Goal: Participate in discussion

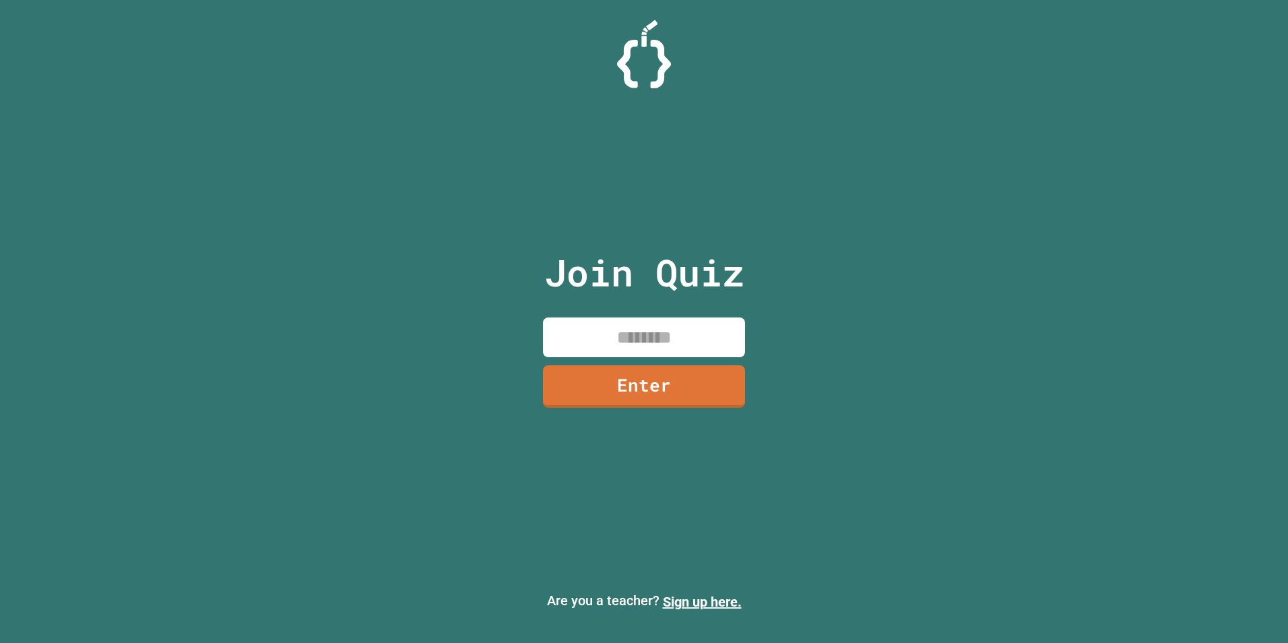
click at [682, 342] on input at bounding box center [644, 337] width 202 height 40
type input "********"
click at [728, 391] on link "Enter" at bounding box center [643, 385] width 199 height 44
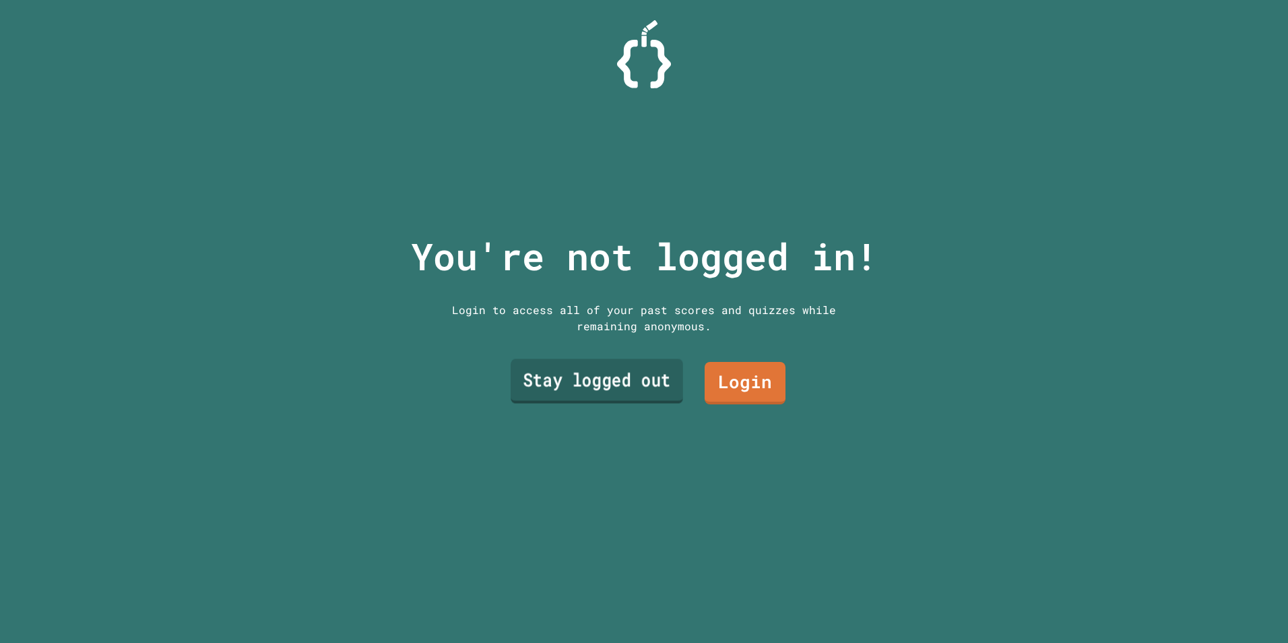
click at [593, 379] on link "Stay logged out" at bounding box center [597, 380] width 172 height 44
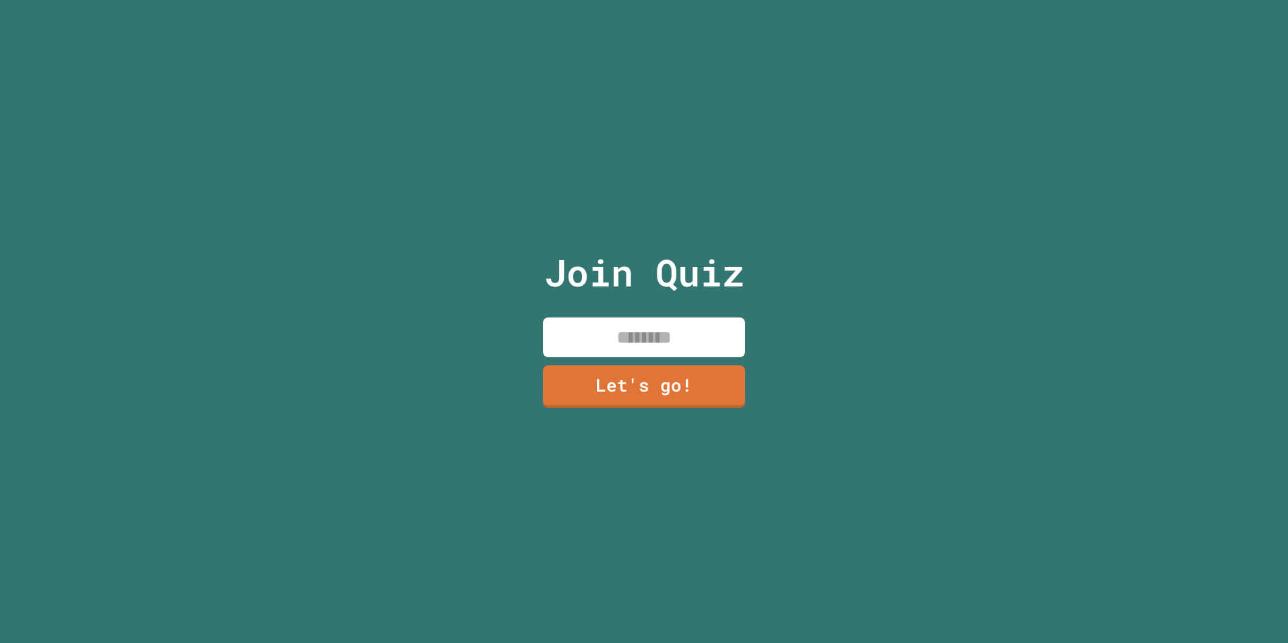
drag, startPoint x: 629, startPoint y: 332, endPoint x: 614, endPoint y: 327, distance: 14.9
click at [612, 331] on input at bounding box center [644, 337] width 202 height 40
type input "*******"
click at [695, 376] on link "Let's go!" at bounding box center [644, 385] width 199 height 44
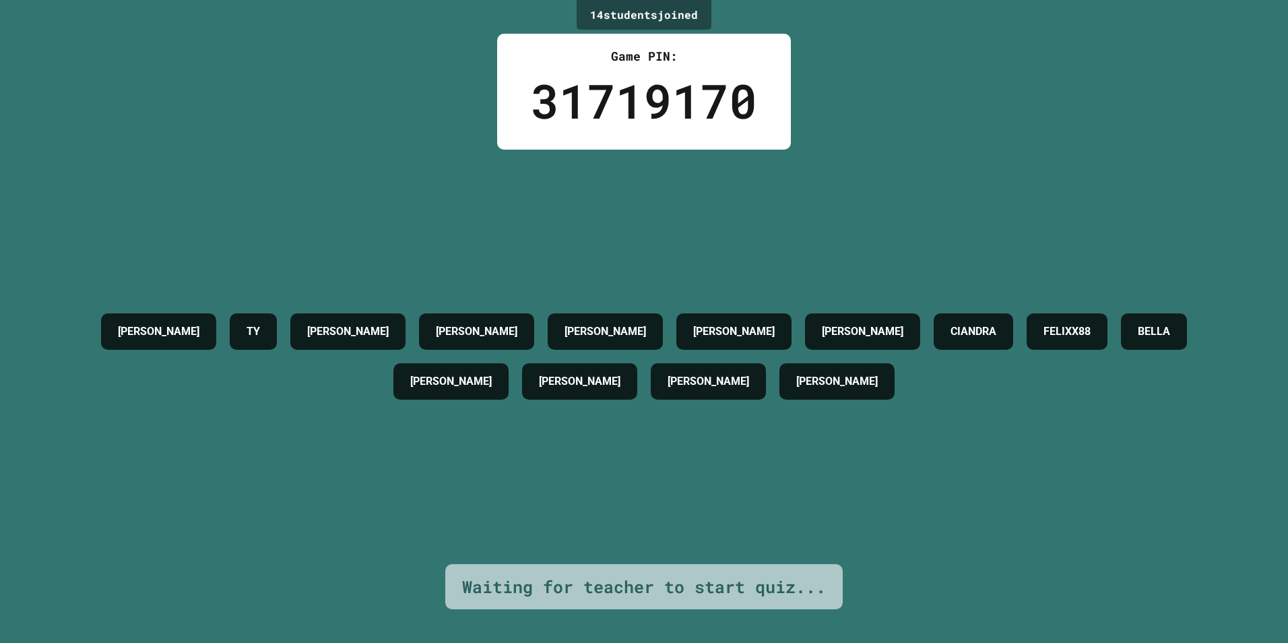
drag, startPoint x: 342, startPoint y: 383, endPoint x: 335, endPoint y: 391, distance: 11.0
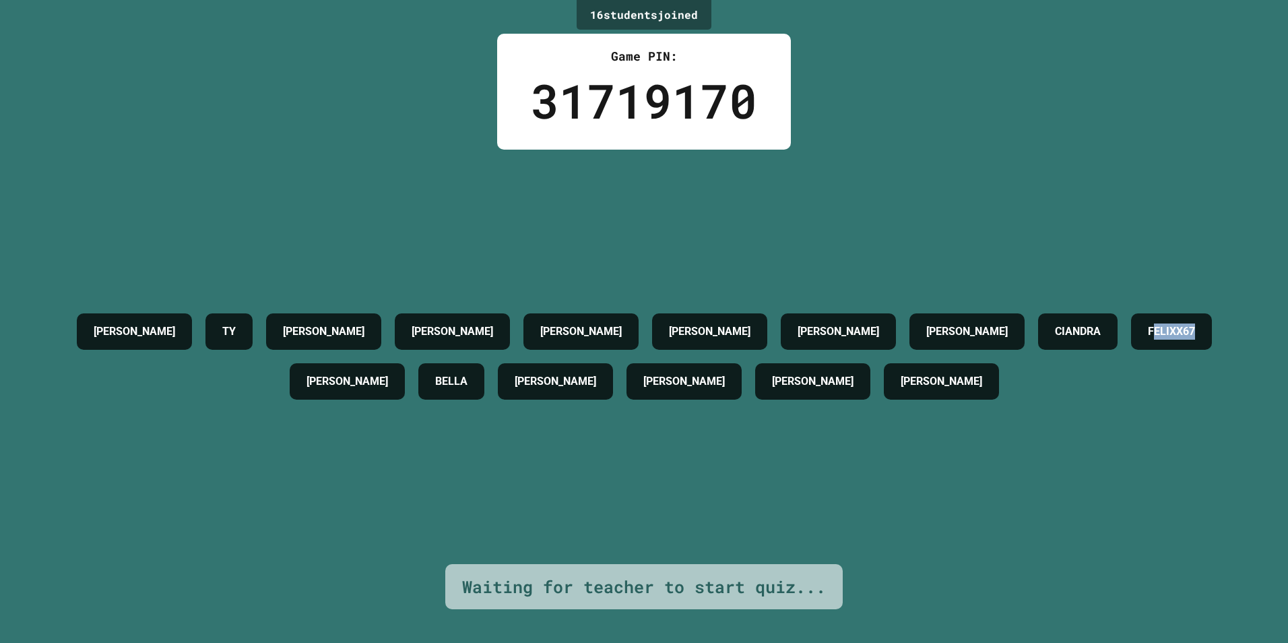
drag, startPoint x: 393, startPoint y: 381, endPoint x: 311, endPoint y: 383, distance: 82.2
click at [1131, 350] on div "FELIXX67" at bounding box center [1171, 331] width 81 height 36
drag, startPoint x: 311, startPoint y: 383, endPoint x: 351, endPoint y: 443, distance: 72.9
click at [347, 446] on div "[PERSON_NAME] TY [PERSON_NAME] [PERSON_NAME] [PERSON_NAME] [PERSON_NAME] FELIXX…" at bounding box center [644, 357] width 1221 height 414
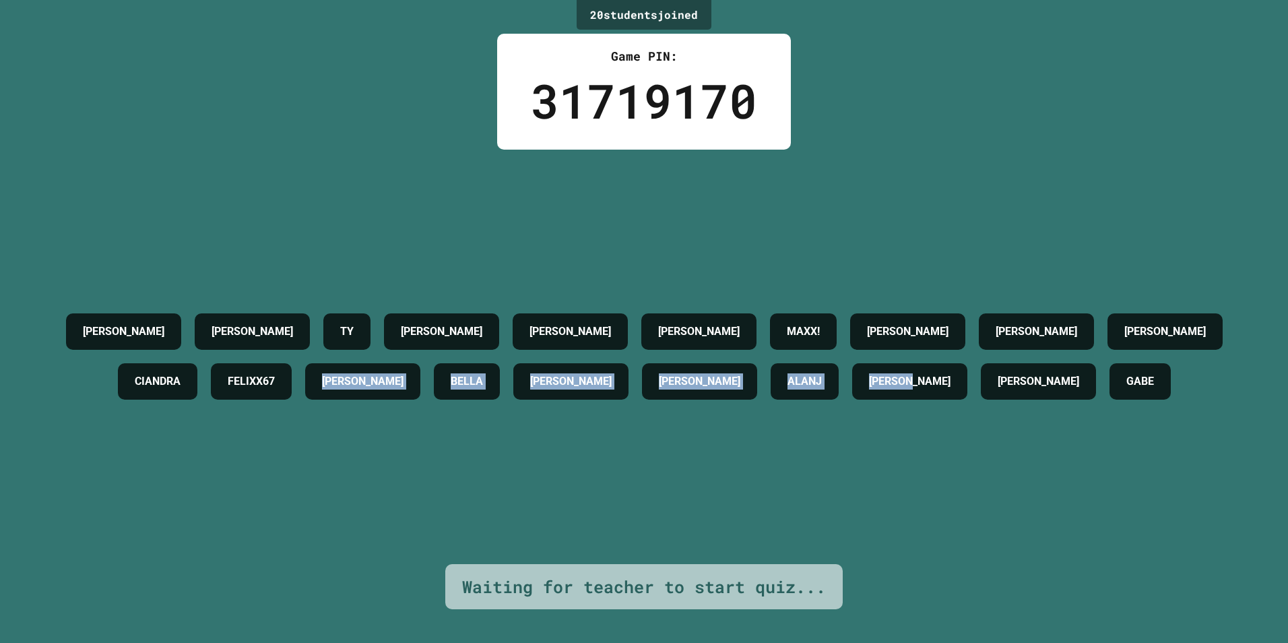
drag, startPoint x: 546, startPoint y: 338, endPoint x: 1290, endPoint y: 441, distance: 751.4
click at [1287, 441] on html "We are updating our servers at 7PM EST [DATE]. [PERSON_NAME] should continue to…" at bounding box center [644, 321] width 1288 height 643
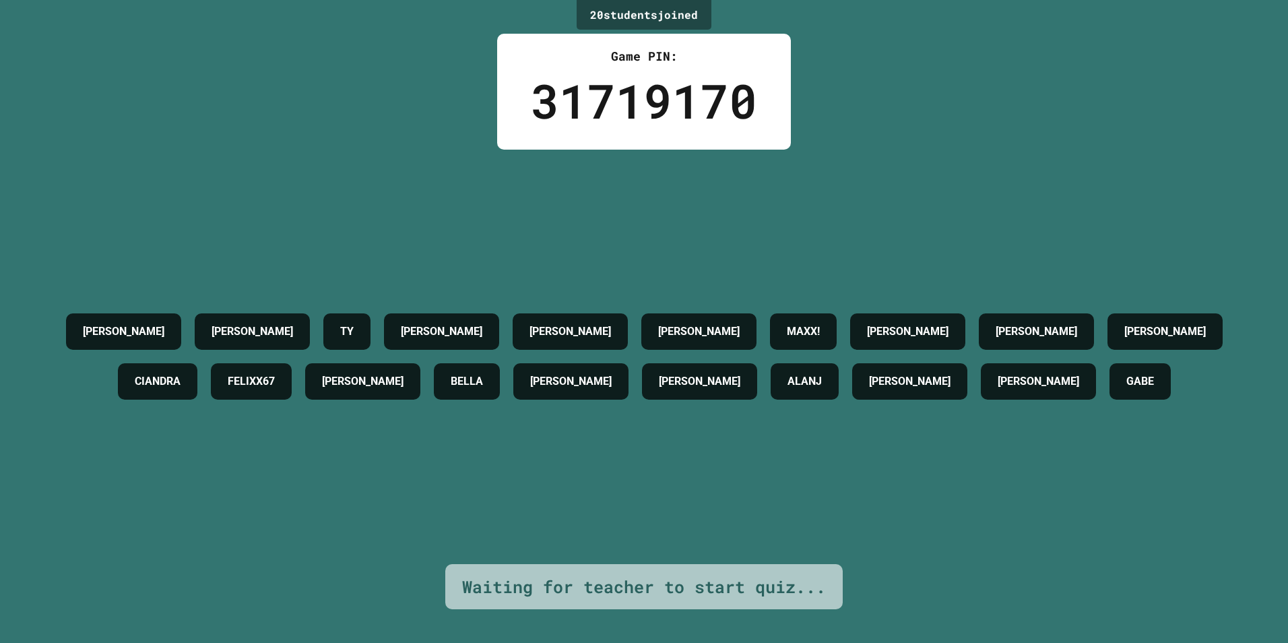
click at [825, 406] on div "[PERSON_NAME] [PERSON_NAME] [PERSON_NAME] [PERSON_NAME]! [PERSON_NAME] [PERSON_…" at bounding box center [644, 357] width 1221 height 100
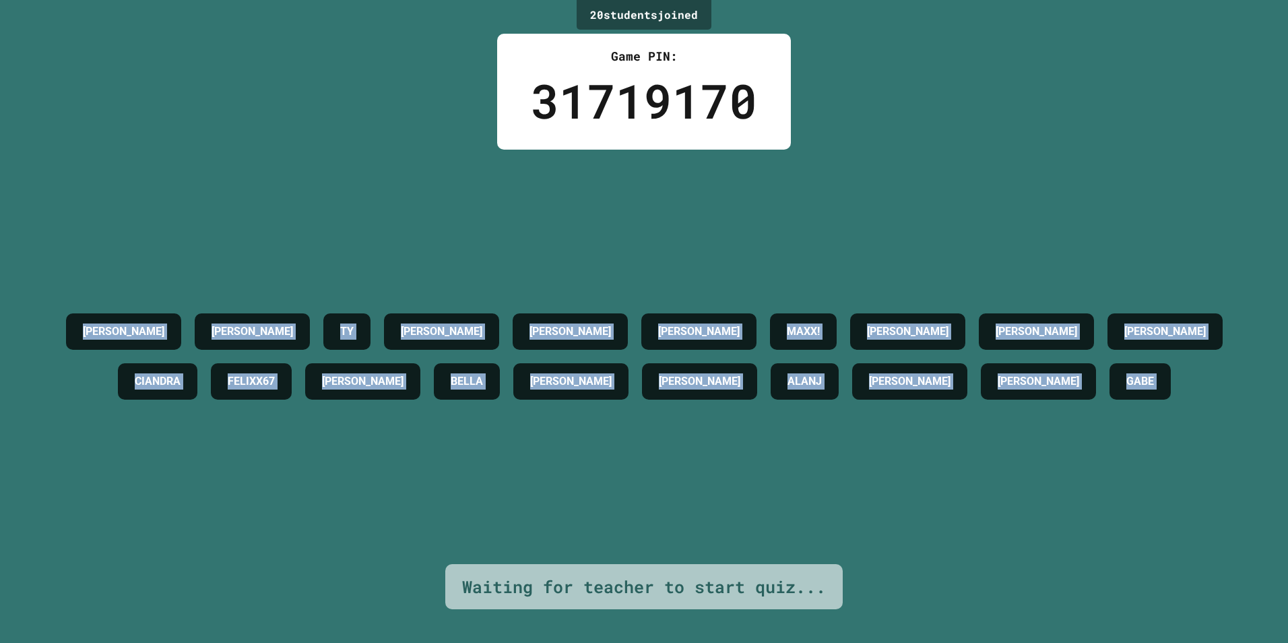
drag, startPoint x: 825, startPoint y: 439, endPoint x: -3, endPoint y: 203, distance: 860.6
click at [0, 203] on html "We are updating our servers at 7PM EST [DATE]. [PERSON_NAME] should continue to…" at bounding box center [644, 321] width 1288 height 643
drag, startPoint x: 281, startPoint y: 532, endPoint x: 286, endPoint y: 523, distance: 10.3
click at [281, 531] on div "[PERSON_NAME] [PERSON_NAME] [PERSON_NAME] [PERSON_NAME]! [PERSON_NAME] [PERSON_…" at bounding box center [644, 357] width 1221 height 414
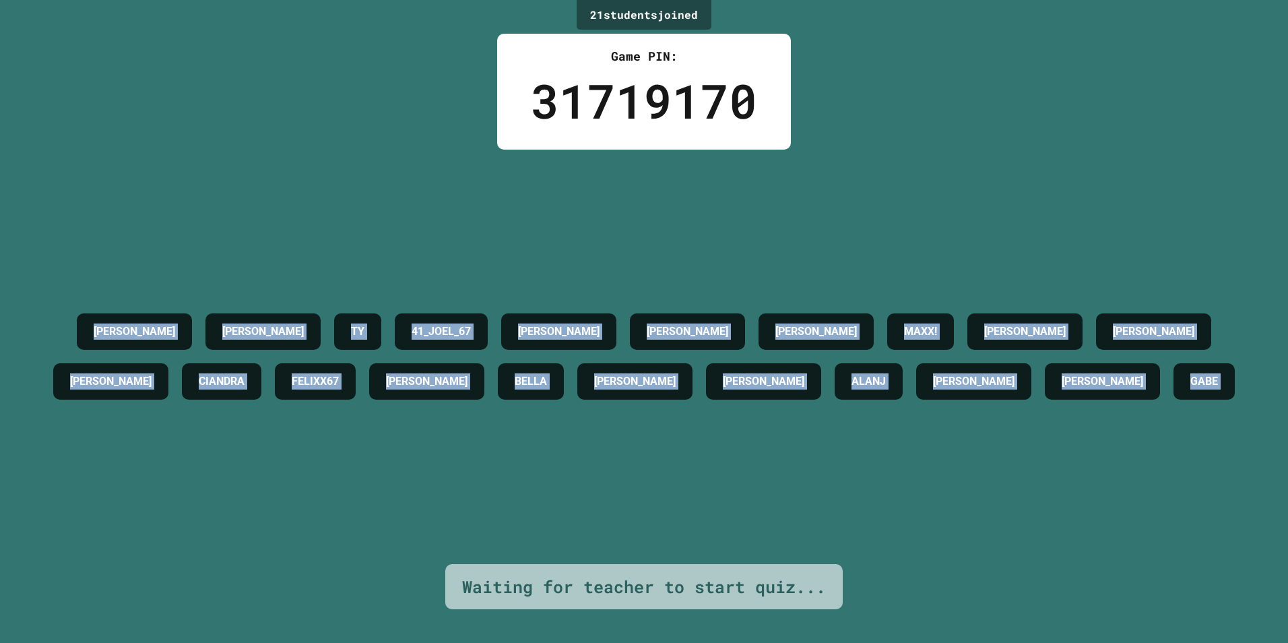
drag, startPoint x: 299, startPoint y: 501, endPoint x: 180, endPoint y: 488, distance: 119.9
click at [180, 488] on div "[PERSON_NAME] [PERSON_NAME] 41_JOEL_67 [PERSON_NAME] [PERSON_NAME]! [PERSON_NAM…" at bounding box center [644, 357] width 1221 height 414
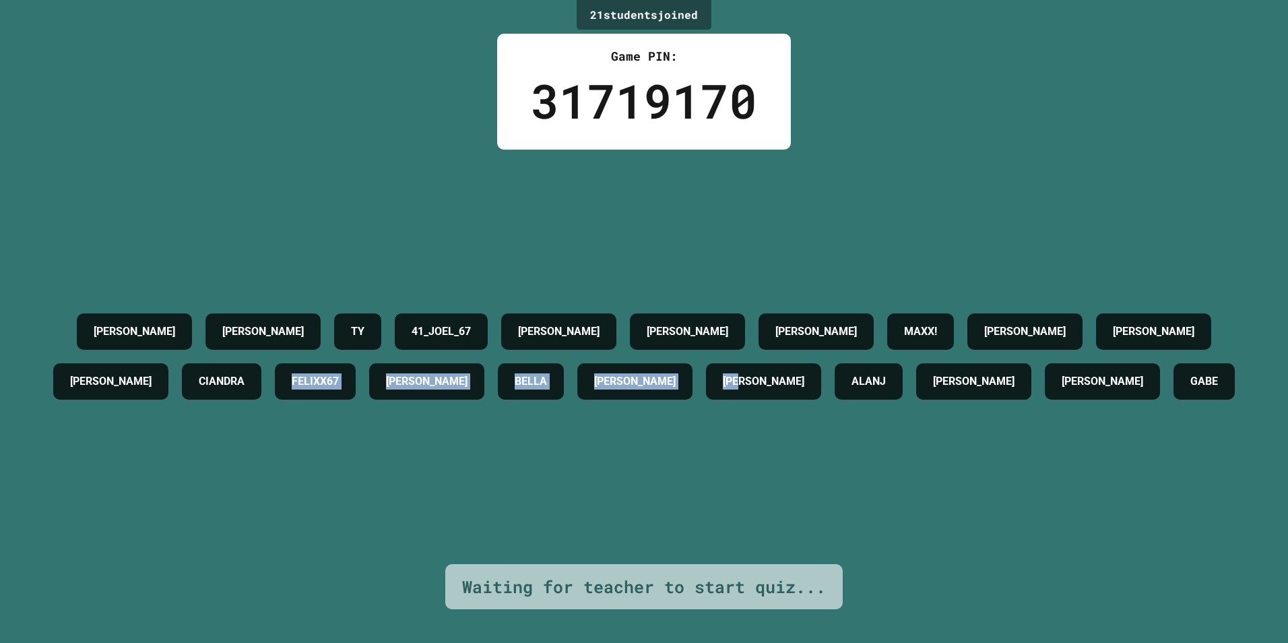
drag, startPoint x: 182, startPoint y: 488, endPoint x: 634, endPoint y: 372, distance: 466.8
click at [634, 372] on div "[PERSON_NAME] [PERSON_NAME] 41_JOEL_67 [PERSON_NAME] [PERSON_NAME]! [PERSON_NAM…" at bounding box center [644, 357] width 1221 height 100
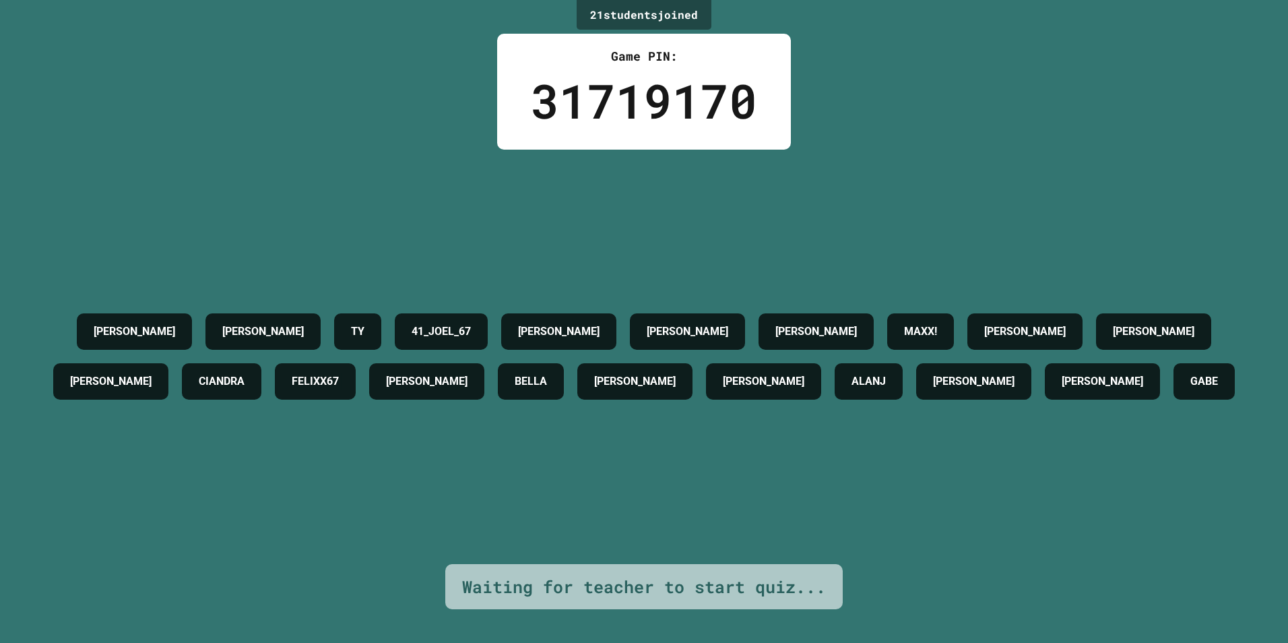
drag, startPoint x: 634, startPoint y: 372, endPoint x: 488, endPoint y: 468, distance: 174.1
drag, startPoint x: 488, startPoint y: 468, endPoint x: 373, endPoint y: 353, distance: 162.9
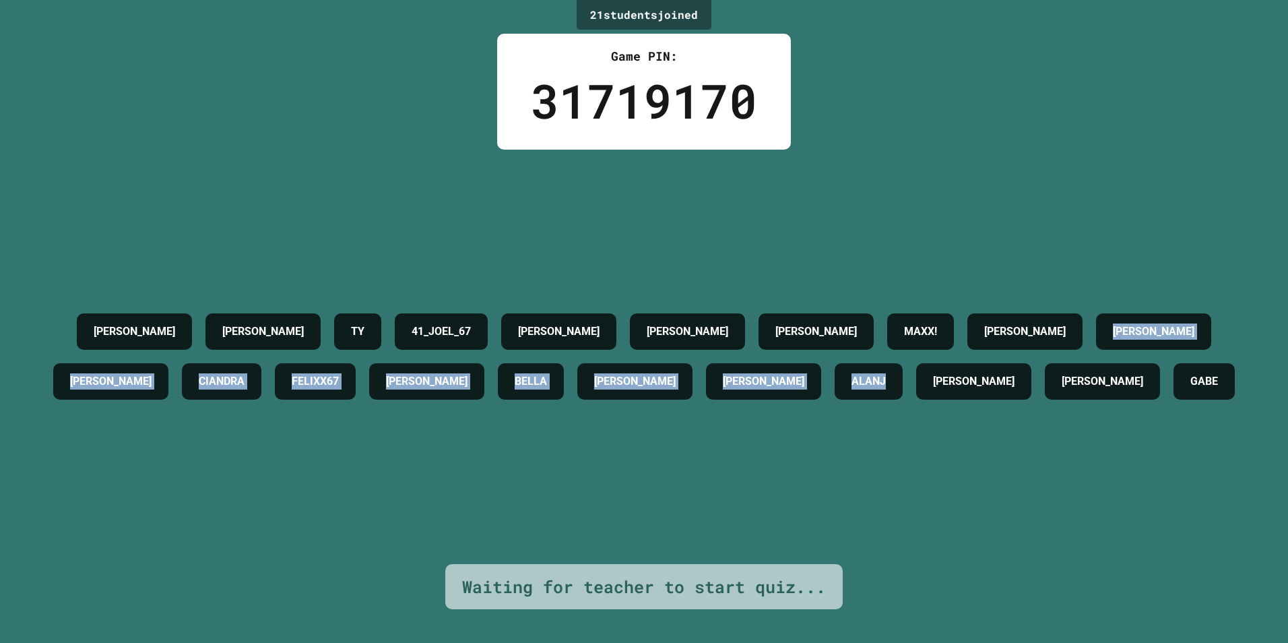
drag, startPoint x: 373, startPoint y: 353, endPoint x: 459, endPoint y: 384, distance: 91.6
click at [459, 384] on div "[PERSON_NAME] [PERSON_NAME] 41_JOEL_67 [PERSON_NAME] [PERSON_NAME]! [PERSON_NAM…" at bounding box center [644, 357] width 1221 height 100
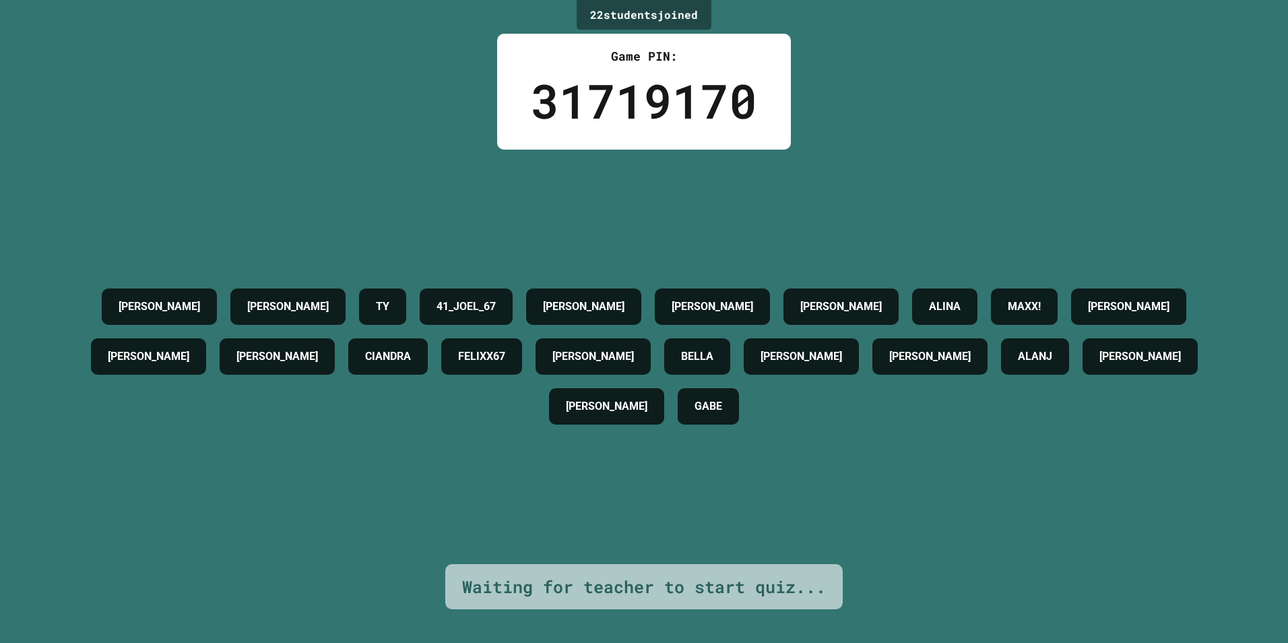
drag, startPoint x: 459, startPoint y: 384, endPoint x: 354, endPoint y: 352, distance: 109.1
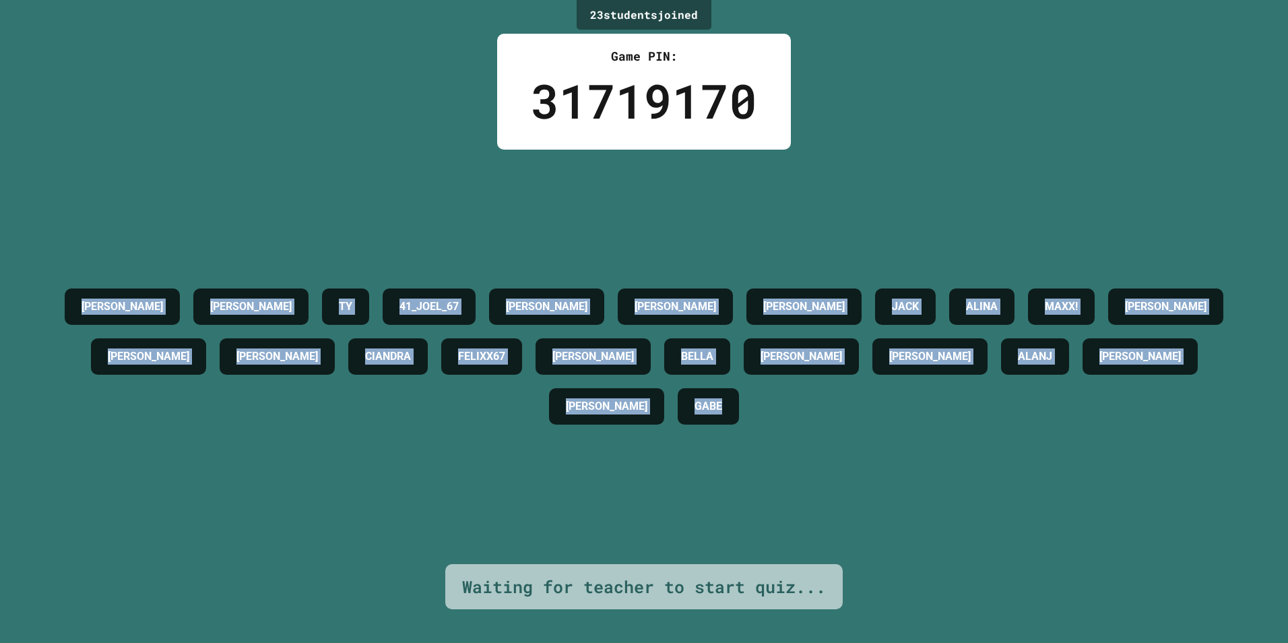
click at [505, 251] on div "[PERSON_NAME] [PERSON_NAME] 41_JOEL_67 [PERSON_NAME] [PERSON_NAME] [PERSON_NAME…" at bounding box center [644, 357] width 1221 height 414
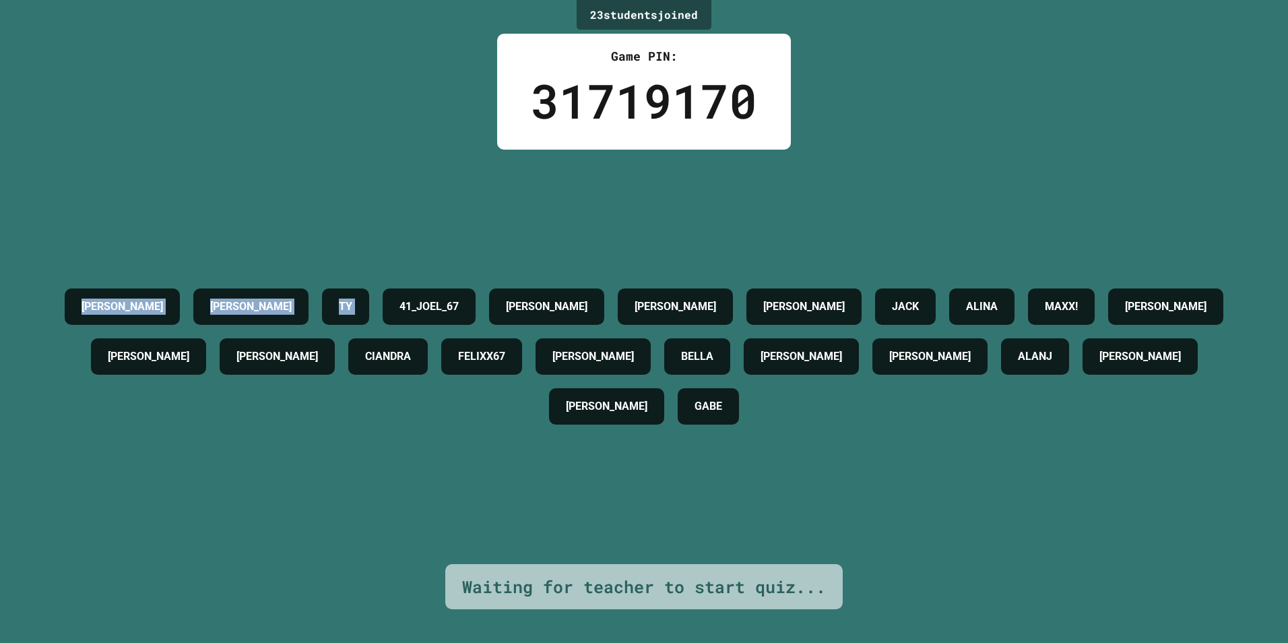
drag, startPoint x: 516, startPoint y: 263, endPoint x: 100, endPoint y: 251, distance: 415.8
click at [100, 251] on div "[PERSON_NAME] [PERSON_NAME] 41_JOEL_67 [PERSON_NAME] [PERSON_NAME] [PERSON_NAME…" at bounding box center [644, 357] width 1221 height 414
click at [127, 423] on div "[PERSON_NAME] [PERSON_NAME] 41_JOEL_67 [PERSON_NAME] [PERSON_NAME] [PERSON_NAME…" at bounding box center [644, 357] width 1221 height 150
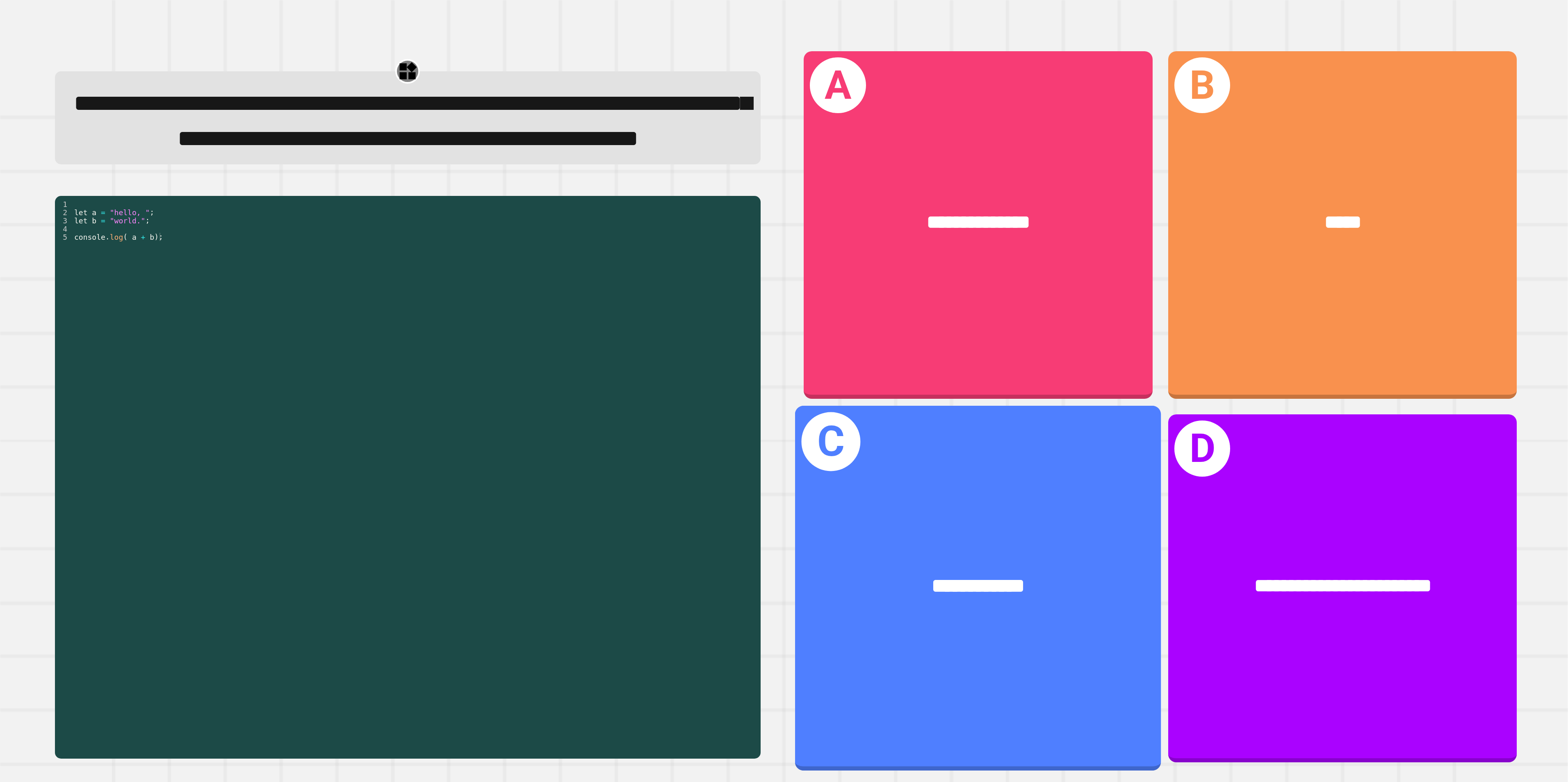
click at [783, 391] on div "**********" at bounding box center [978, 588] width 366 height 365
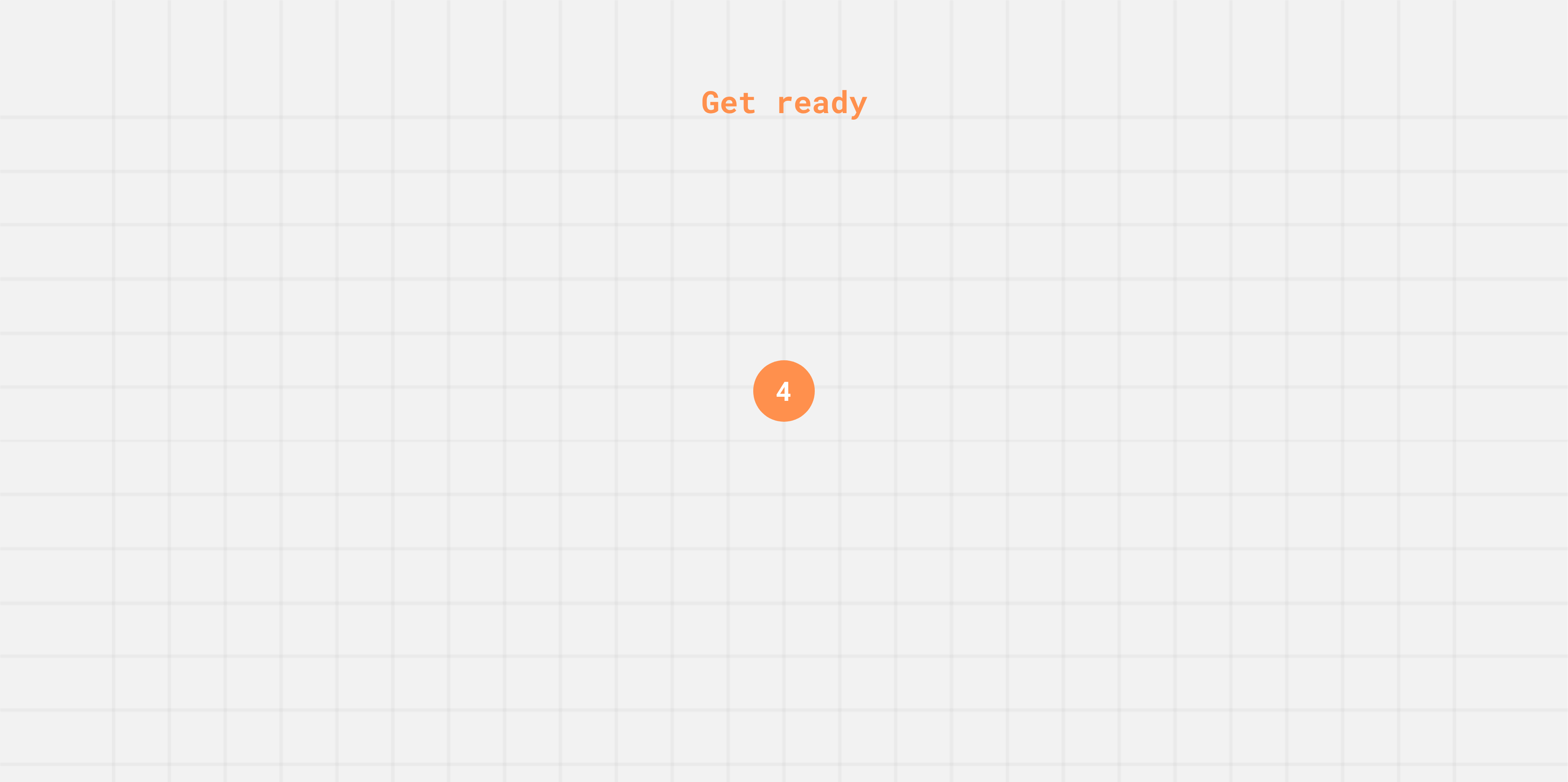
drag, startPoint x: 824, startPoint y: 246, endPoint x: 961, endPoint y: 419, distance: 220.7
click at [783, 391] on div "Get ready 4" at bounding box center [784, 391] width 1568 height 782
click at [513, 293] on div "Get ready 3" at bounding box center [784, 391] width 1568 height 782
click at [531, 296] on div "Get ready 3" at bounding box center [784, 391] width 1568 height 782
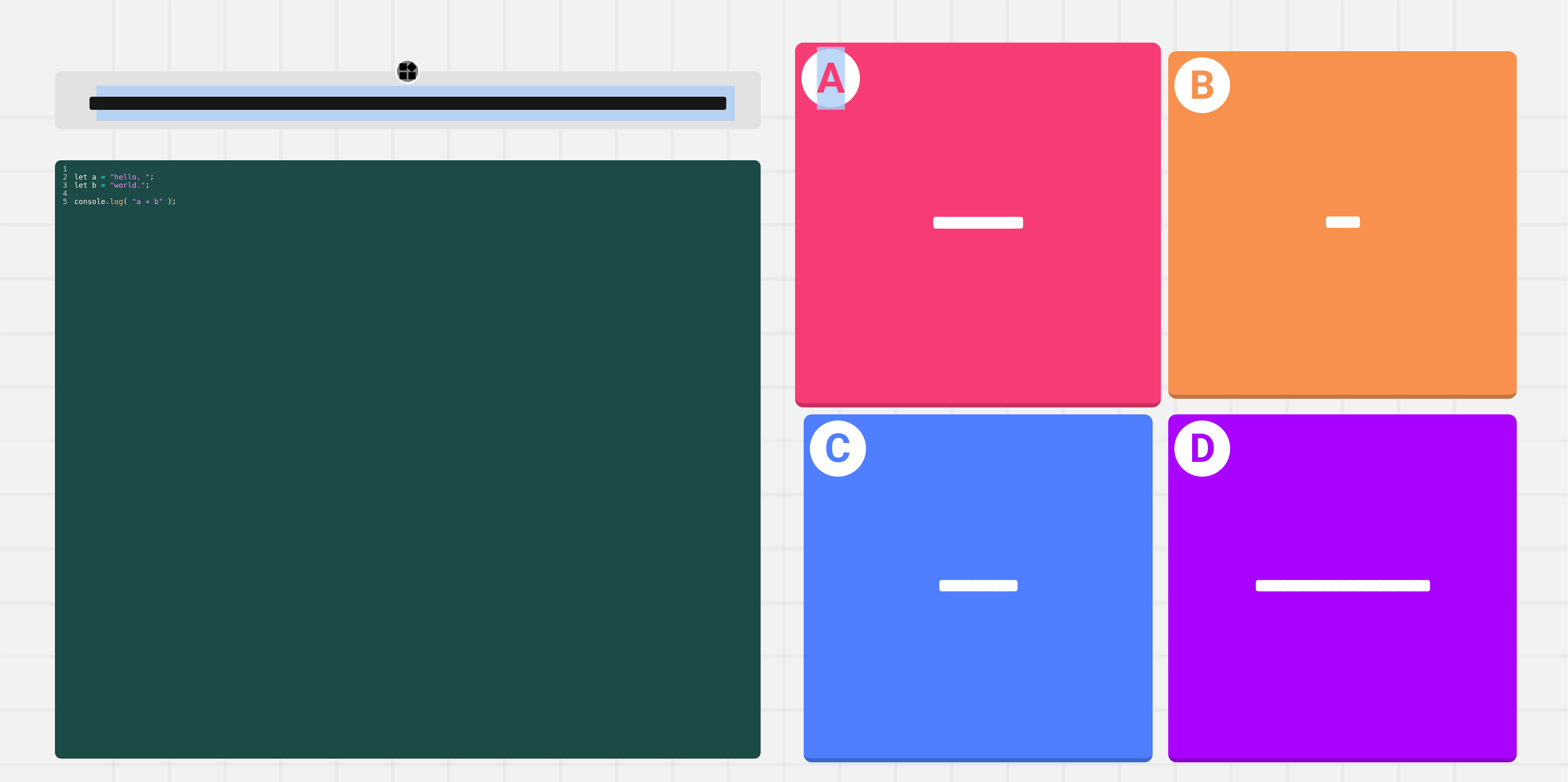
drag, startPoint x: 126, startPoint y: 82, endPoint x: 788, endPoint y: 163, distance: 666.9
click at [783, 163] on div "**********" at bounding box center [783, 407] width 1505 height 751
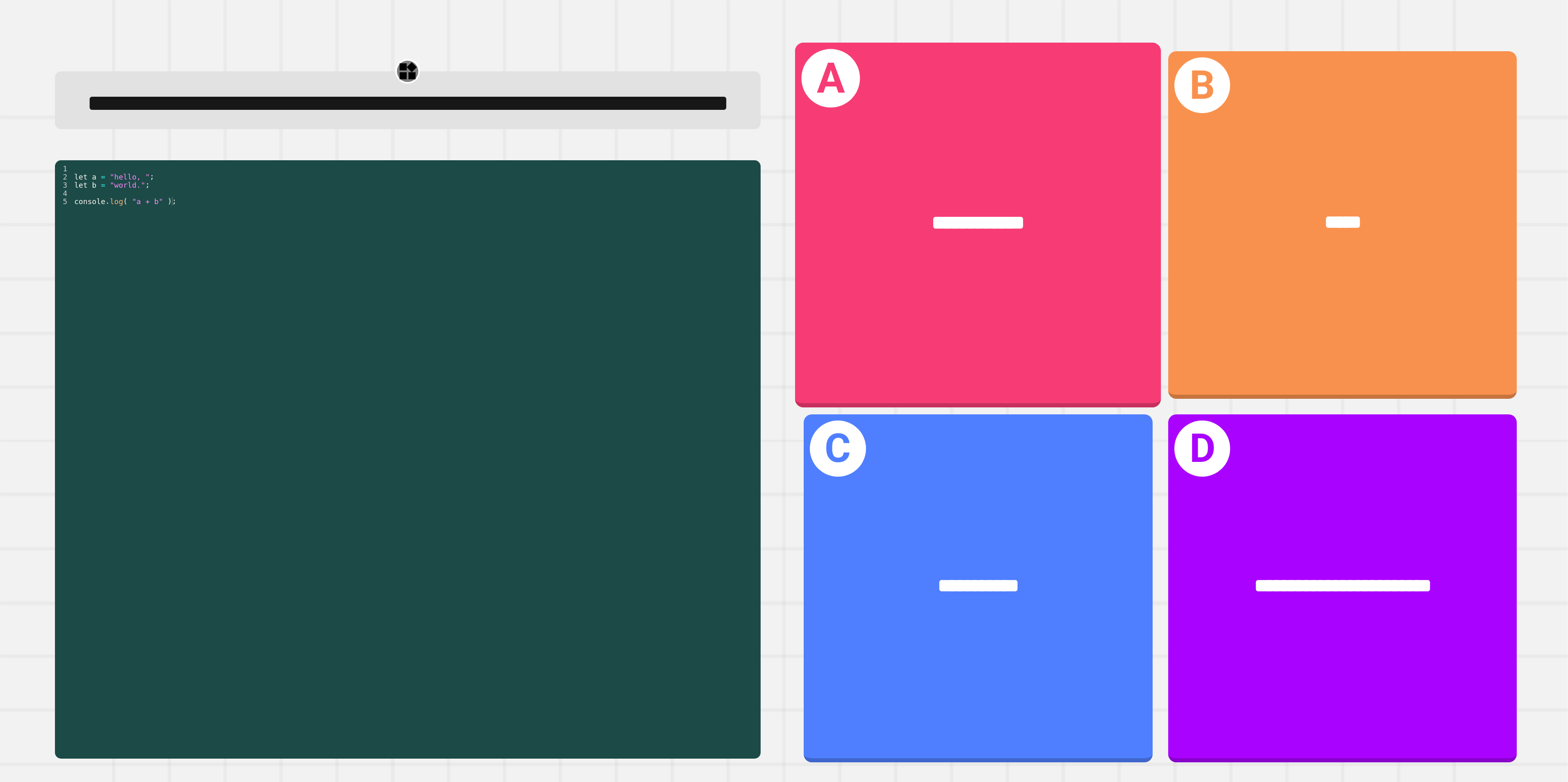
drag, startPoint x: 788, startPoint y: 163, endPoint x: 452, endPoint y: 327, distance: 373.9
click at [452, 327] on div "let a = "hello, " ; let b = "world." ; console . log ( "a + b" ) ;" at bounding box center [415, 431] width 684 height 533
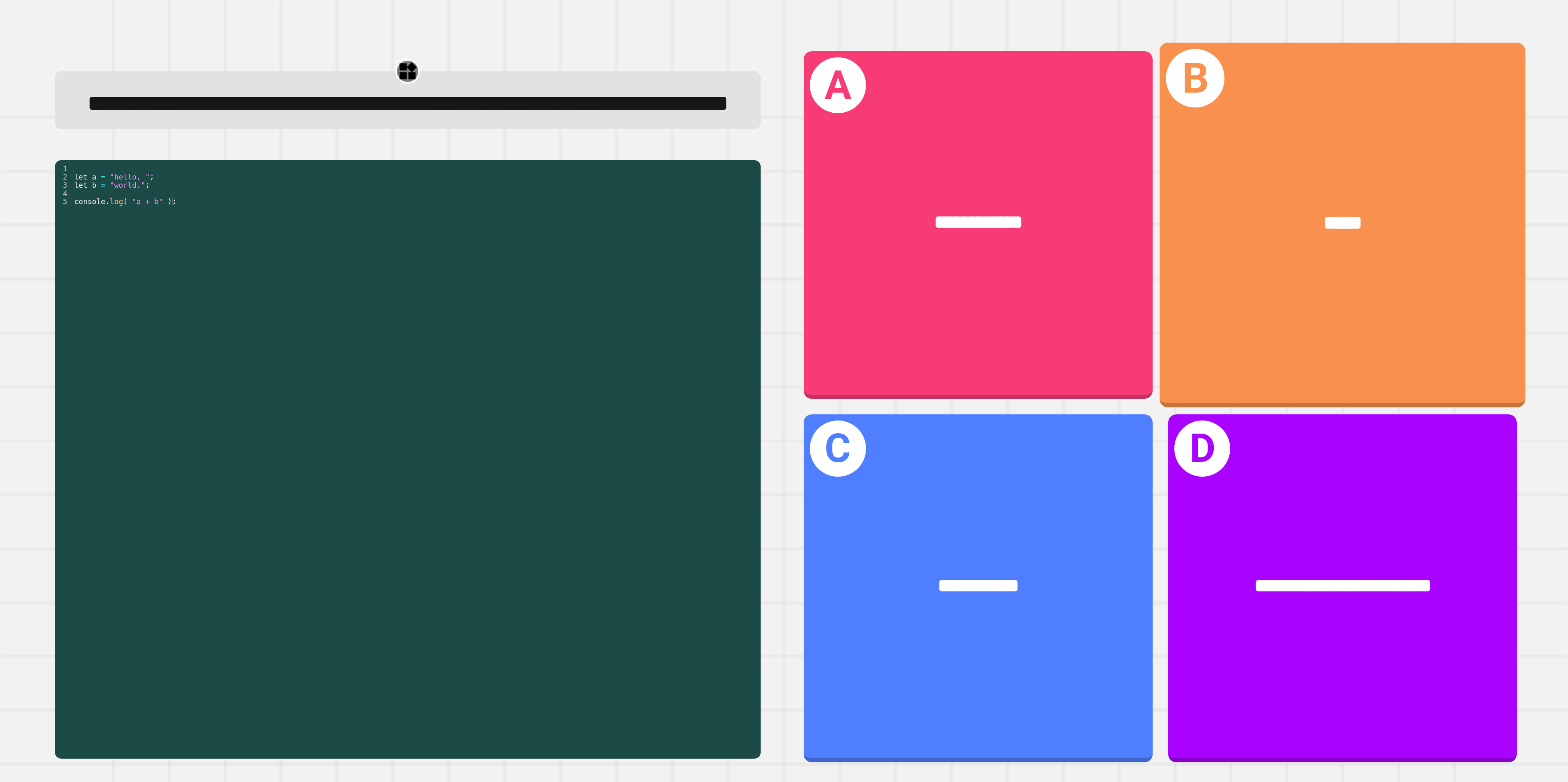
click at [783, 244] on div "*****" at bounding box center [1343, 223] width 366 height 111
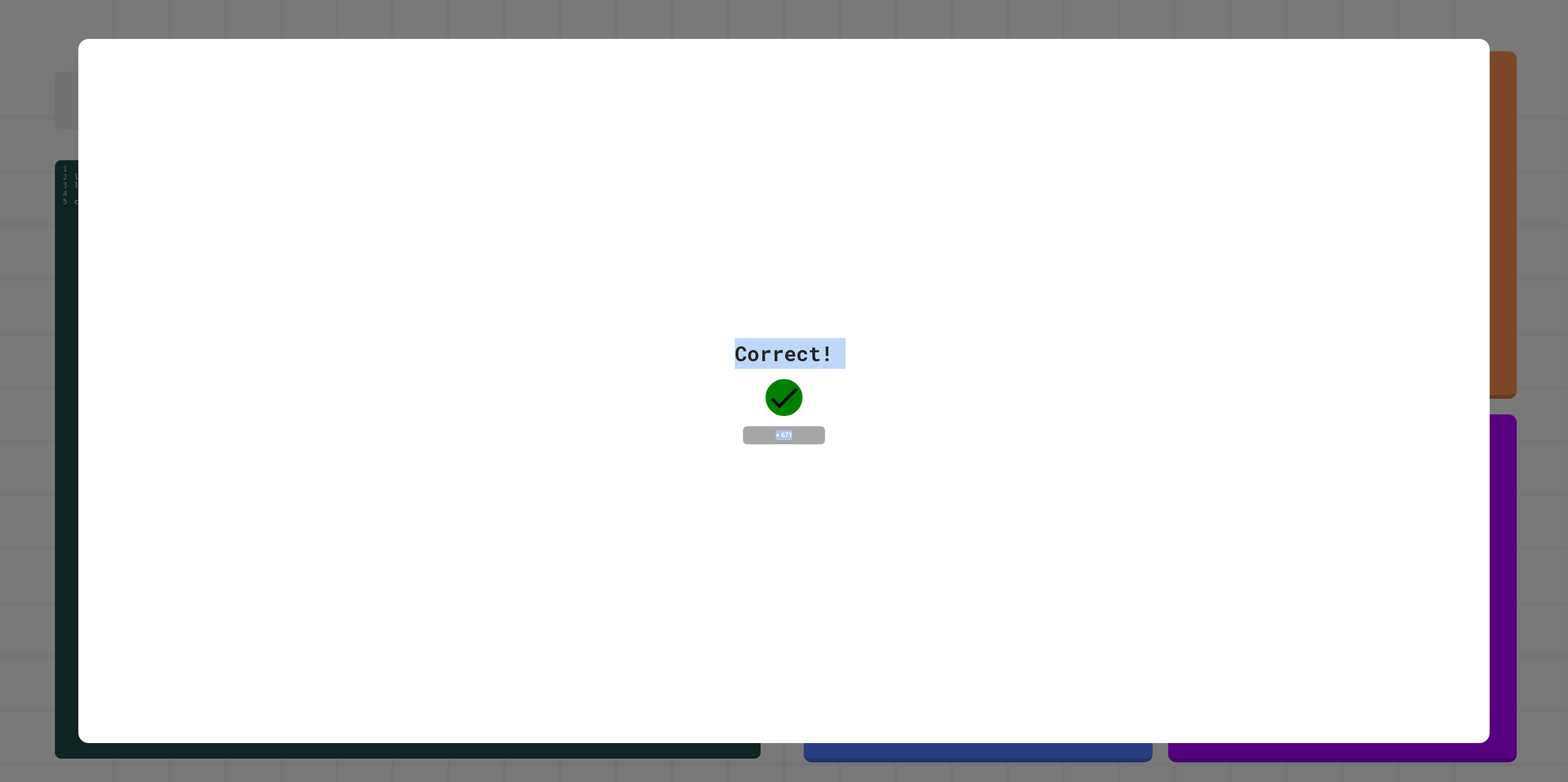
drag, startPoint x: 699, startPoint y: 335, endPoint x: 841, endPoint y: 446, distance: 180.2
click at [783, 391] on div "Correct! + 671" at bounding box center [784, 391] width 1412 height 704
drag, startPoint x: 841, startPoint y: 446, endPoint x: 836, endPoint y: 404, distance: 42.3
click at [783, 391] on div "Correct! + 671" at bounding box center [784, 391] width 1412 height 106
drag, startPoint x: 914, startPoint y: 453, endPoint x: 674, endPoint y: 296, distance: 286.8
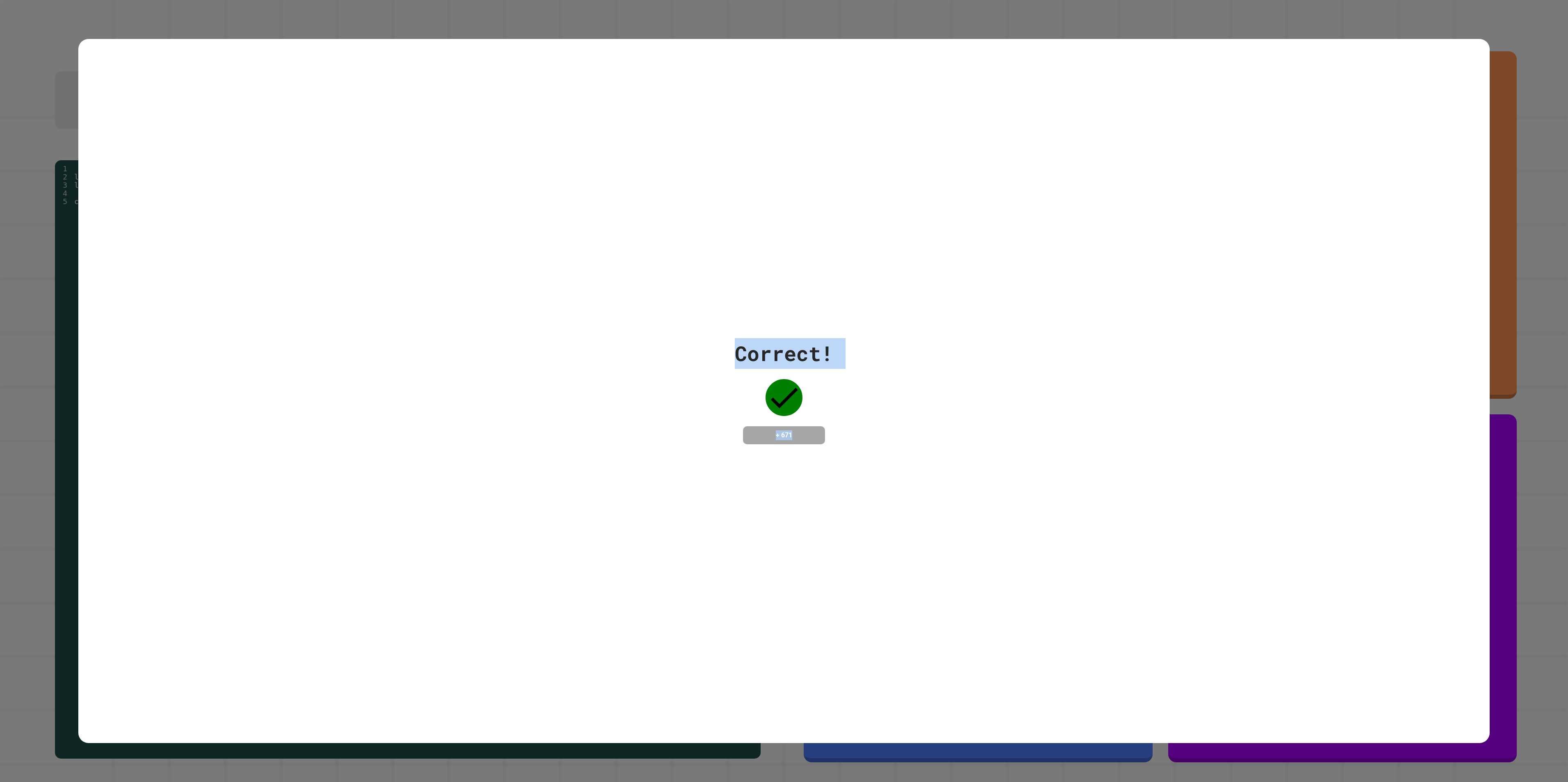
click at [674, 296] on div "Correct! + 671" at bounding box center [784, 391] width 1412 height 704
click at [783, 391] on div "Correct! + 671" at bounding box center [784, 391] width 1412 height 704
drag, startPoint x: 999, startPoint y: 524, endPoint x: 791, endPoint y: 352, distance: 269.9
click at [762, 344] on div "Correct! + 671" at bounding box center [784, 391] width 1412 height 704
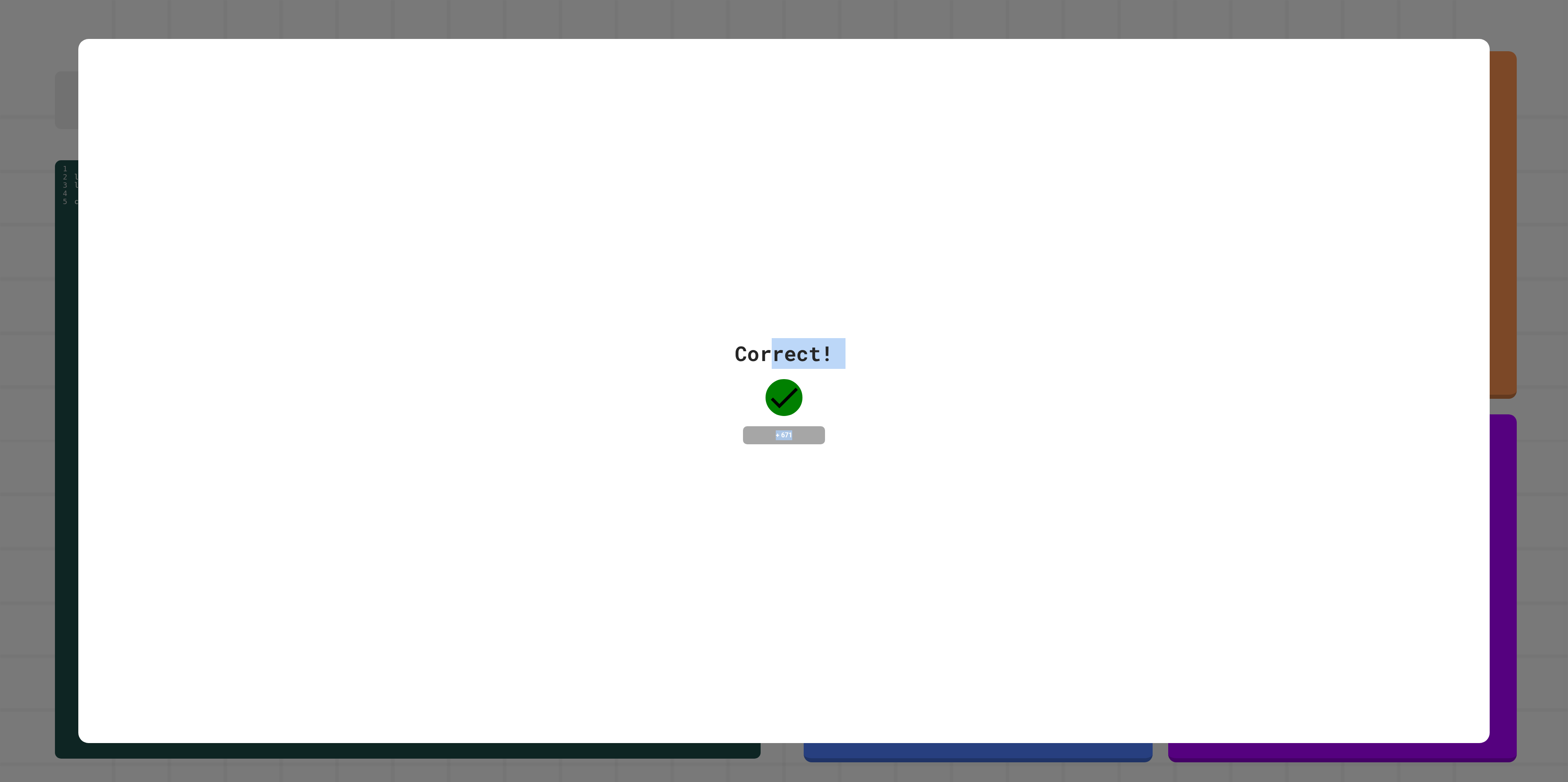
click at [783, 391] on div "Correct! + 671" at bounding box center [784, 391] width 1412 height 704
drag, startPoint x: 836, startPoint y: 444, endPoint x: 832, endPoint y: 456, distance: 12.6
click at [783, 391] on div "Correct! + 671" at bounding box center [784, 391] width 1412 height 704
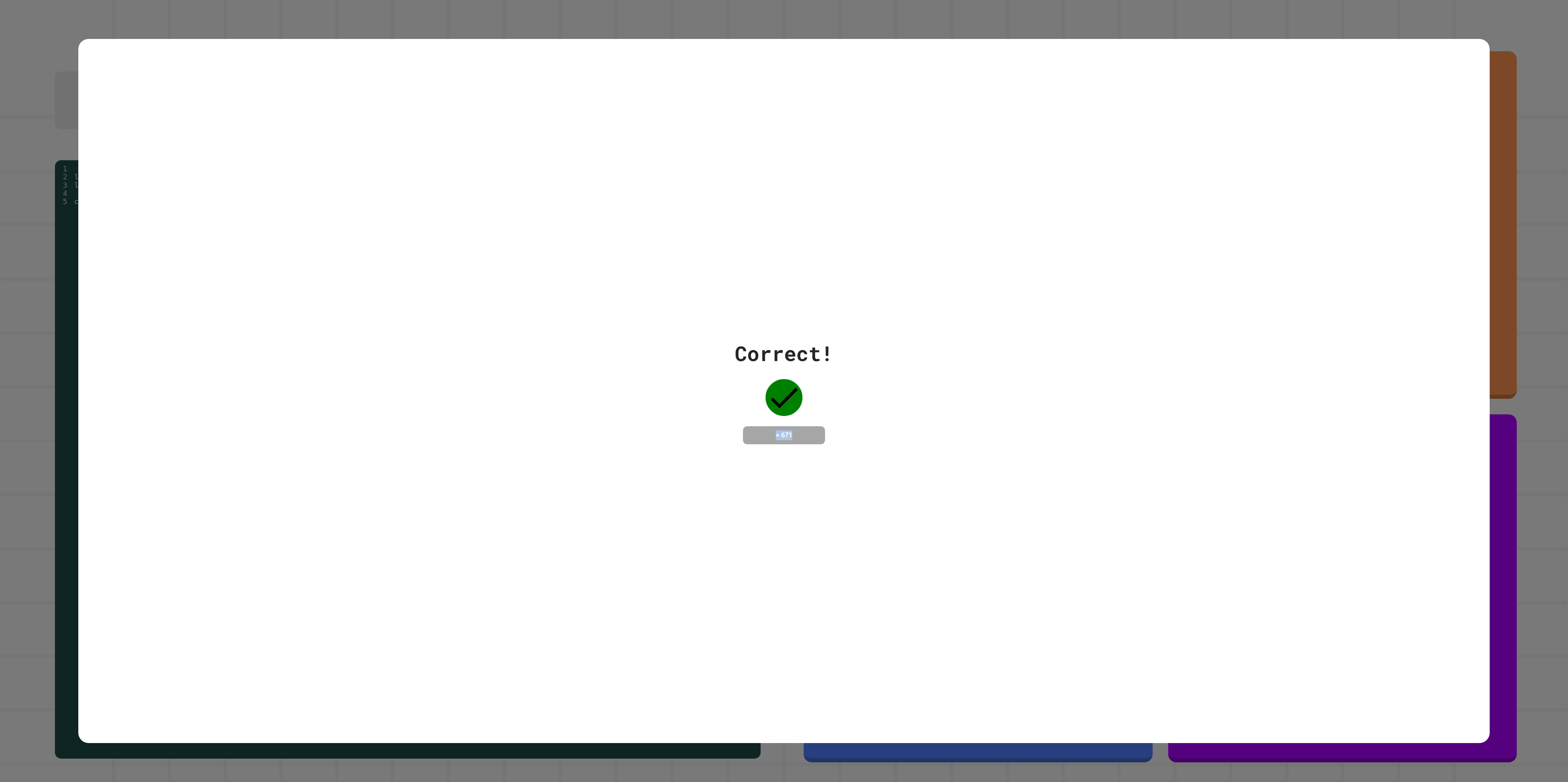
drag, startPoint x: 832, startPoint y: 456, endPoint x: 814, endPoint y: 366, distance: 91.8
click at [783, 366] on div "Correct! + 671" at bounding box center [784, 391] width 1412 height 704
drag, startPoint x: 740, startPoint y: 338, endPoint x: 701, endPoint y: 327, distance: 40.5
click at [701, 327] on div "Correct! + 671" at bounding box center [784, 391] width 1412 height 704
drag, startPoint x: 701, startPoint y: 327, endPoint x: 924, endPoint y: 336, distance: 223.2
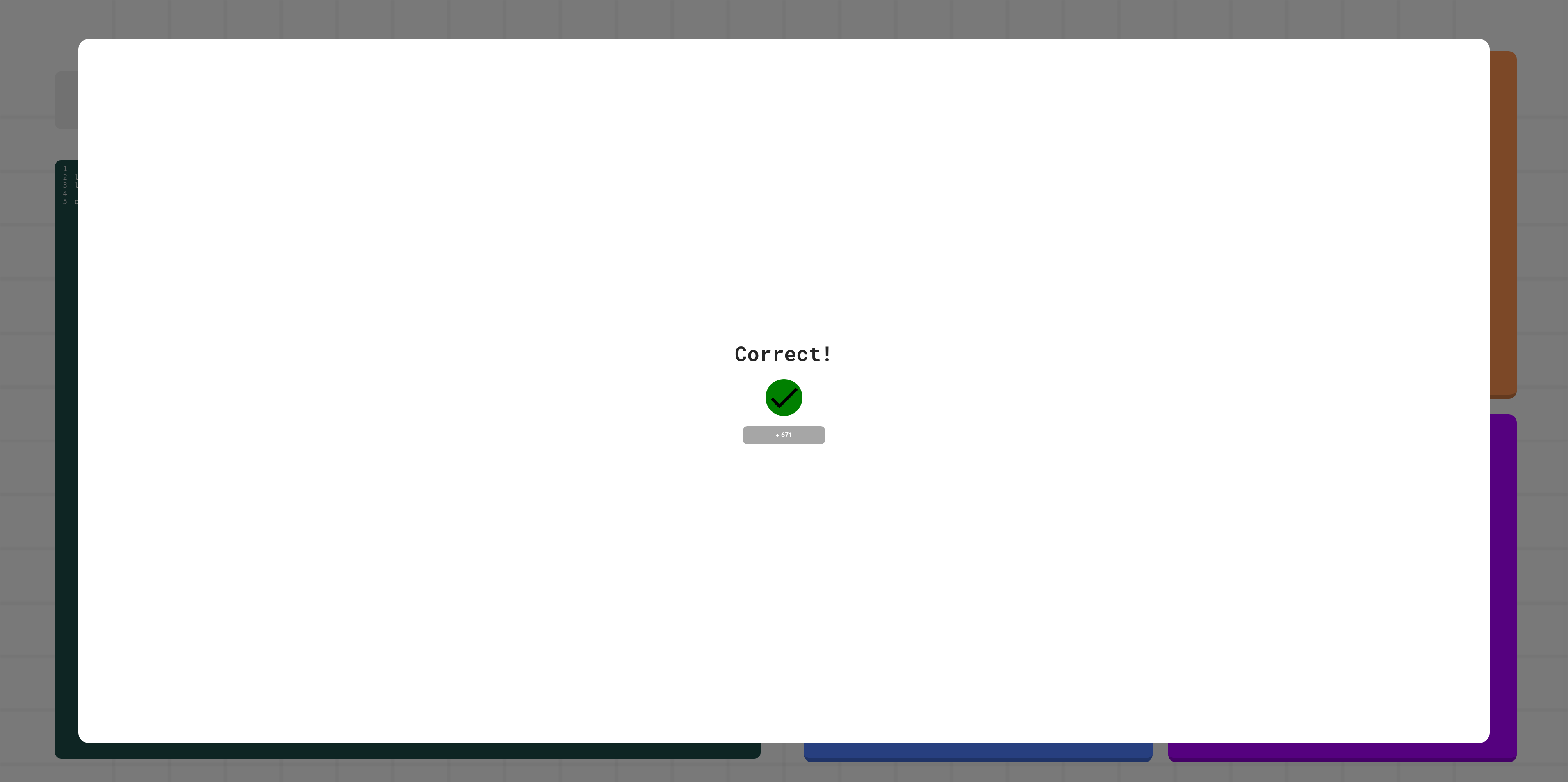
click at [783, 338] on div "Correct! + 671" at bounding box center [784, 391] width 1412 height 106
drag, startPoint x: 78, startPoint y: 43, endPoint x: 83, endPoint y: 33, distance: 11.2
click at [83, 33] on div "Correct! + 671" at bounding box center [784, 391] width 1568 height 782
drag, startPoint x: 1059, startPoint y: 402, endPoint x: 658, endPoint y: 445, distance: 403.3
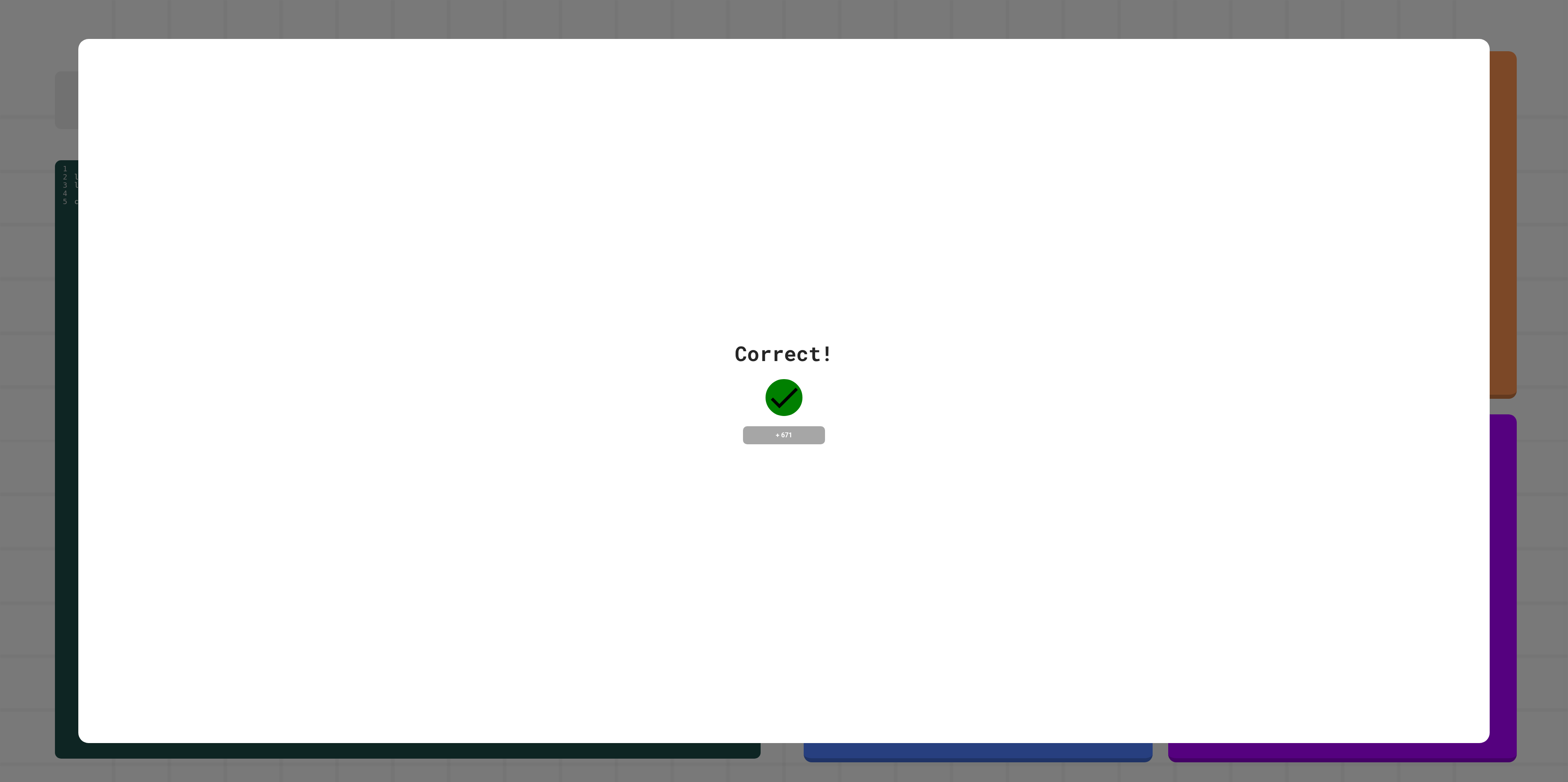
click at [658, 391] on div "Correct! + 671" at bounding box center [784, 391] width 1412 height 704
drag, startPoint x: 786, startPoint y: 375, endPoint x: 782, endPoint y: 396, distance: 21.4
drag, startPoint x: 782, startPoint y: 396, endPoint x: 564, endPoint y: 376, distance: 218.9
click at [567, 378] on div "Correct! + 671" at bounding box center [784, 391] width 1412 height 106
drag, startPoint x: 741, startPoint y: 68, endPoint x: 779, endPoint y: 486, distance: 419.7
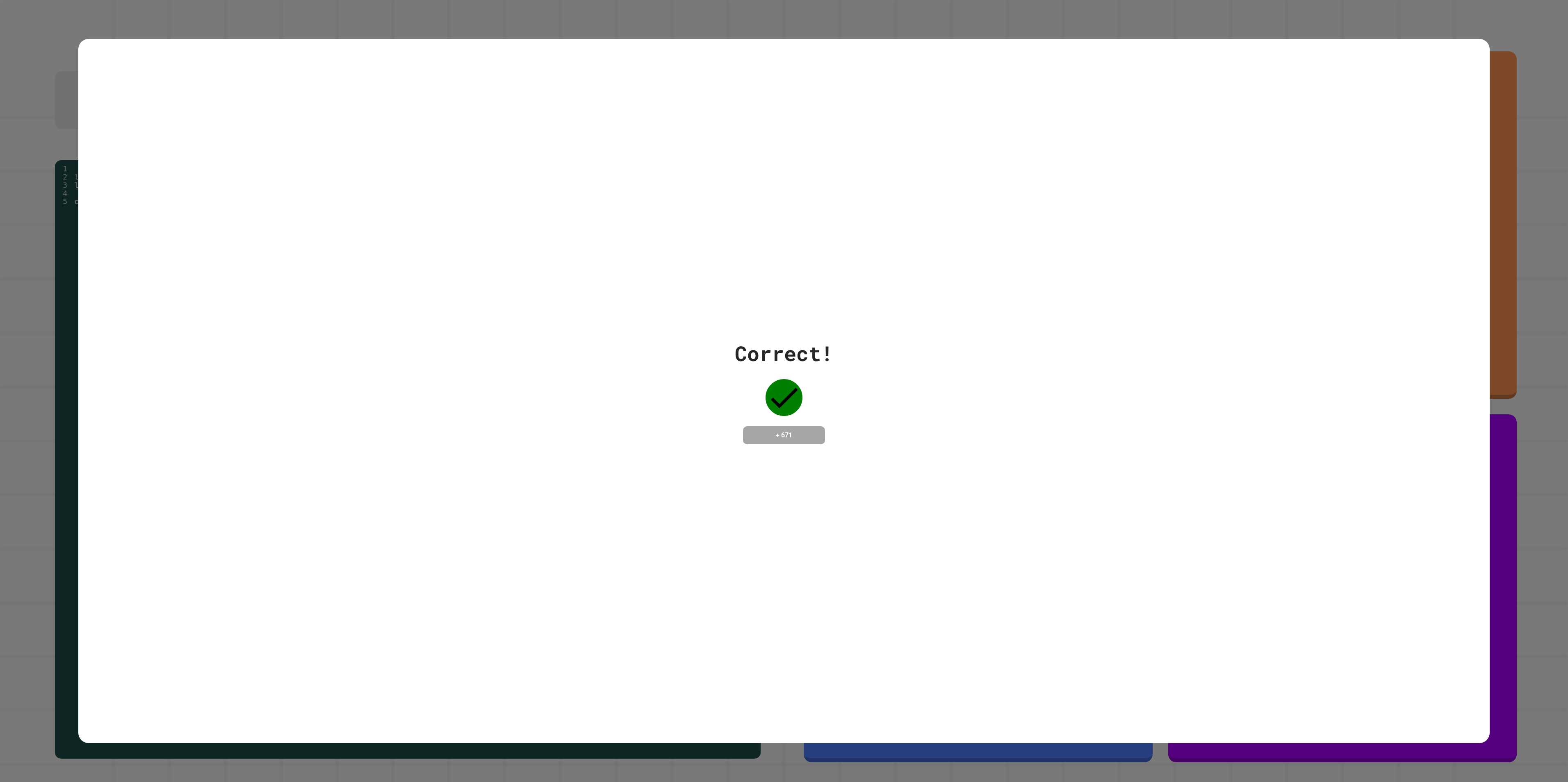
drag, startPoint x: 779, startPoint y: 486, endPoint x: 720, endPoint y: 477, distance: 59.7
click at [720, 391] on div "Correct! + 671" at bounding box center [784, 391] width 1412 height 704
drag, startPoint x: 807, startPoint y: 432, endPoint x: 1101, endPoint y: 409, distance: 294.9
click at [783, 391] on div "Correct! + 671" at bounding box center [784, 391] width 1412 height 106
drag, startPoint x: 1101, startPoint y: 409, endPoint x: 1093, endPoint y: 406, distance: 8.5
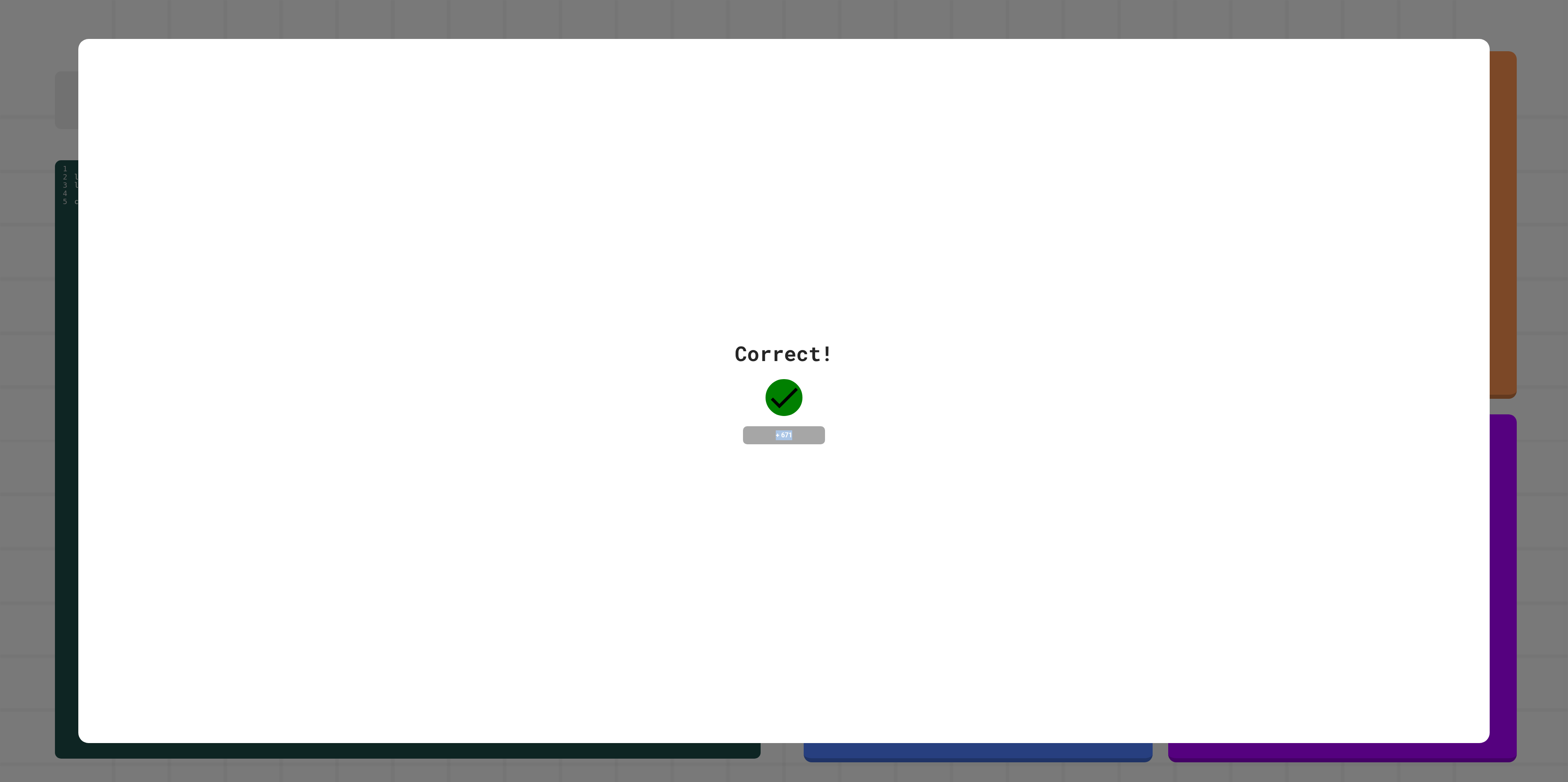
click at [783, 391] on div "Correct! + 671" at bounding box center [784, 391] width 1412 height 106
drag, startPoint x: 1074, startPoint y: 405, endPoint x: 1055, endPoint y: 397, distance: 20.6
click at [783, 391] on div "Correct! + 671" at bounding box center [784, 391] width 1412 height 106
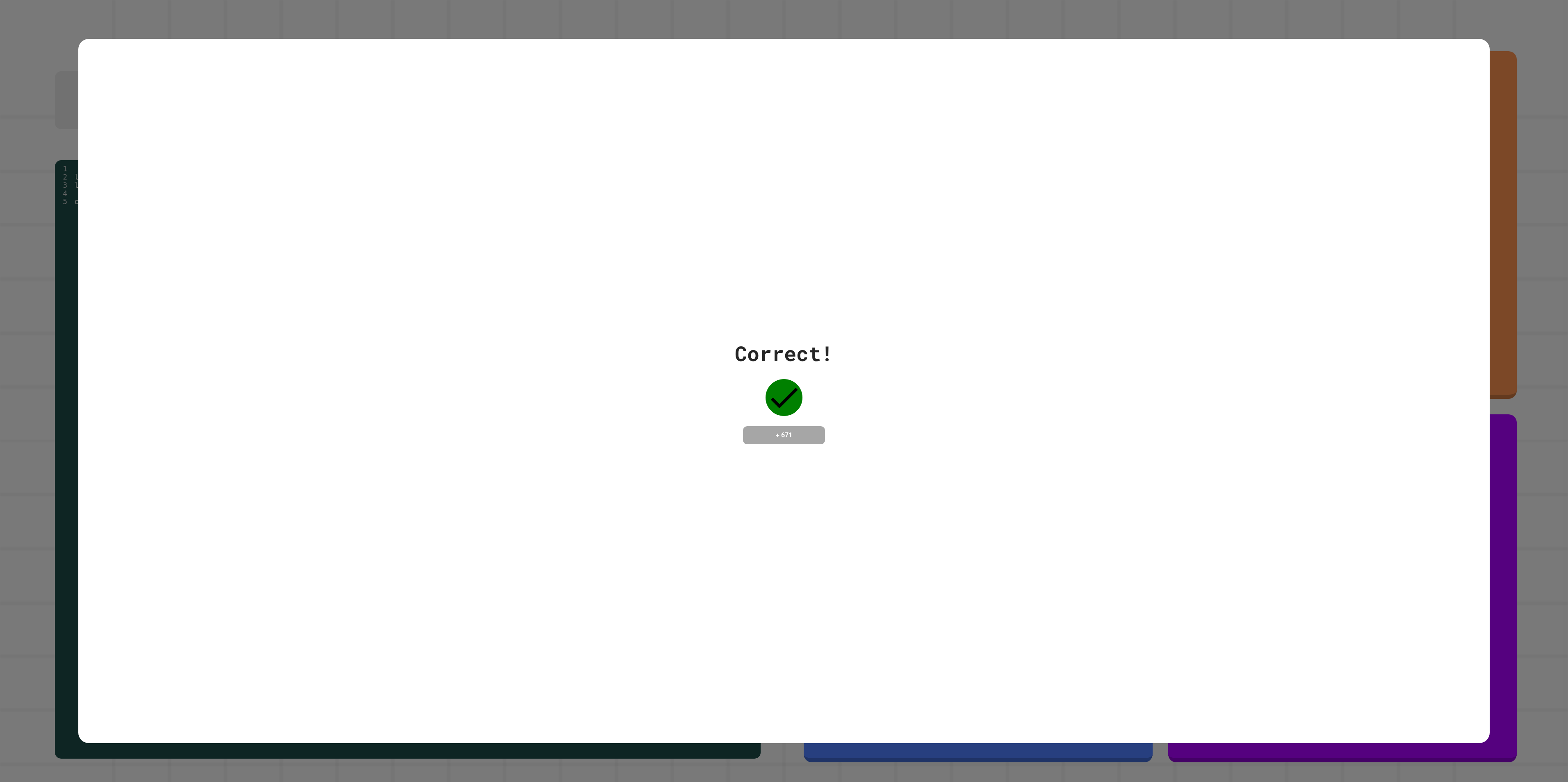
drag, startPoint x: 781, startPoint y: 385, endPoint x: 905, endPoint y: 377, distance: 124.3
click at [783, 377] on div "Correct! + 671" at bounding box center [784, 391] width 1412 height 106
drag, startPoint x: 780, startPoint y: 405, endPoint x: 371, endPoint y: 387, distance: 409.4
drag, startPoint x: 371, startPoint y: 387, endPoint x: 1115, endPoint y: 224, distance: 761.6
click at [783, 226] on div "Correct! + 671" at bounding box center [784, 391] width 1412 height 704
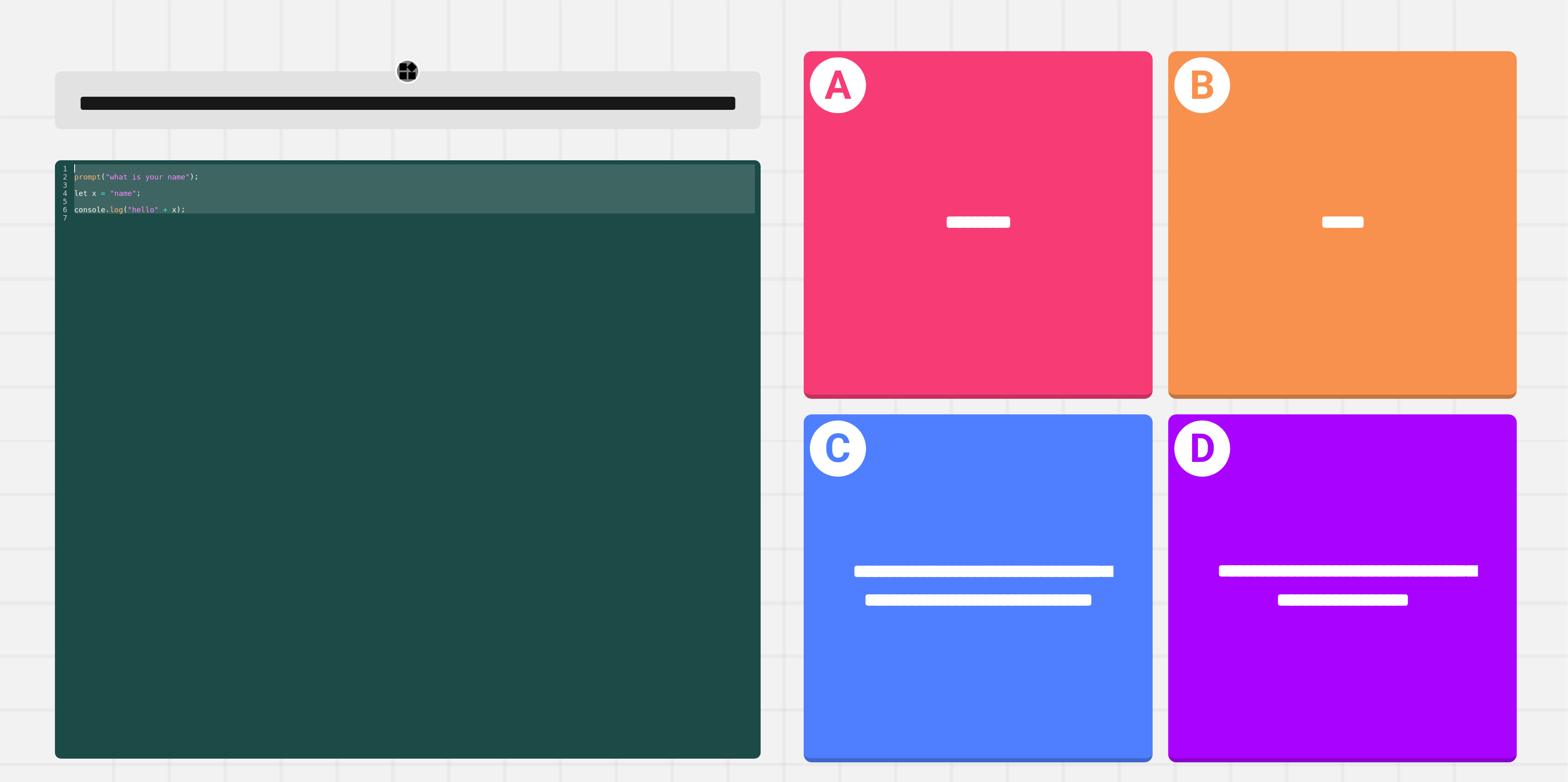
drag, startPoint x: 279, startPoint y: 246, endPoint x: 180, endPoint y: 201, distance: 108.7
click at [180, 201] on div "**********" at bounding box center [407, 407] width 753 height 751
drag, startPoint x: 180, startPoint y: 201, endPoint x: 265, endPoint y: 362, distance: 182.1
click at [265, 362] on div "prompt ( "what is your name" ) ; let x = "name" ; console . log ( "hello" + x )…" at bounding box center [415, 422] width 684 height 517
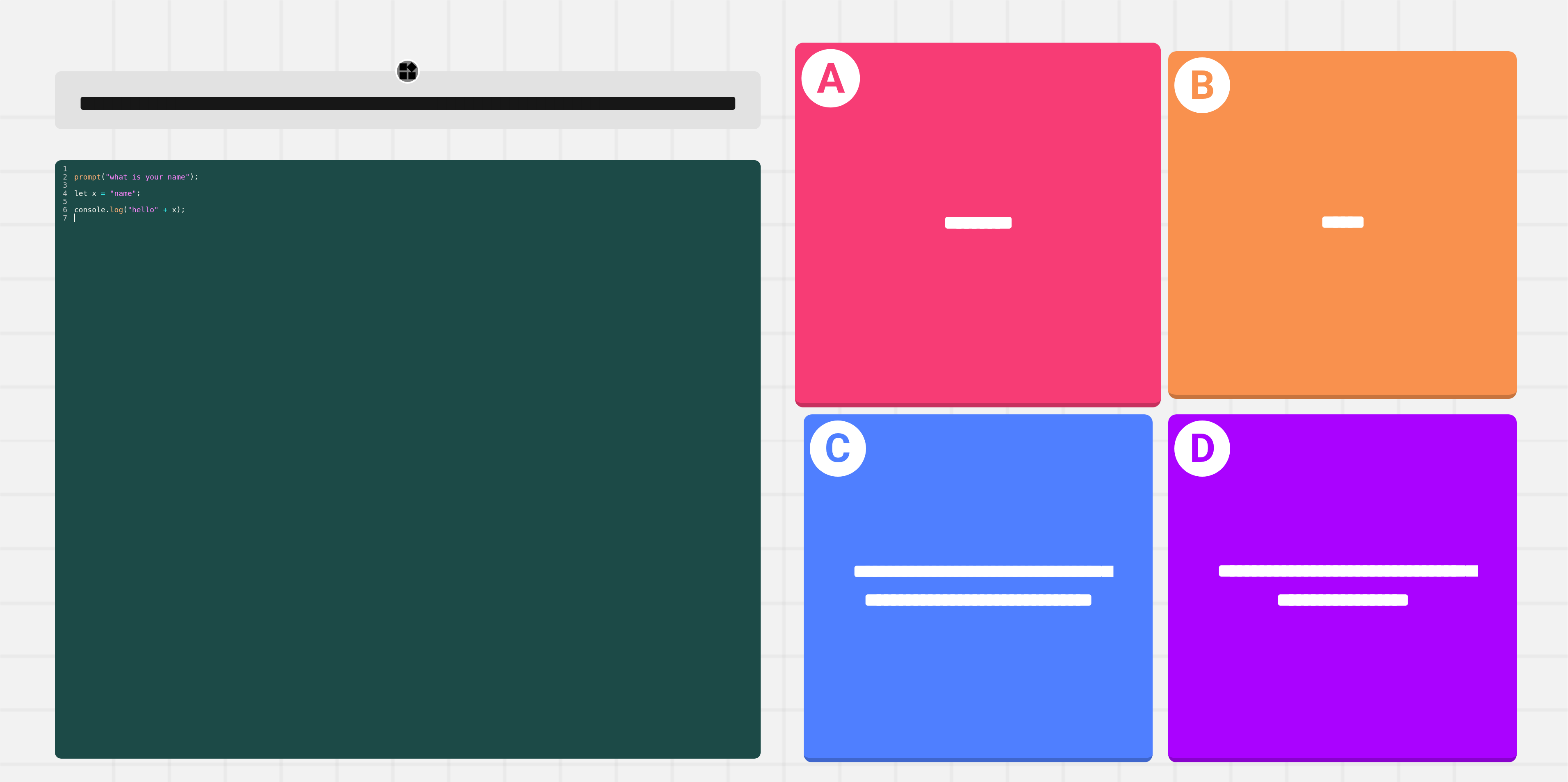
click at [783, 302] on div "A *********" at bounding box center [978, 225] width 366 height 365
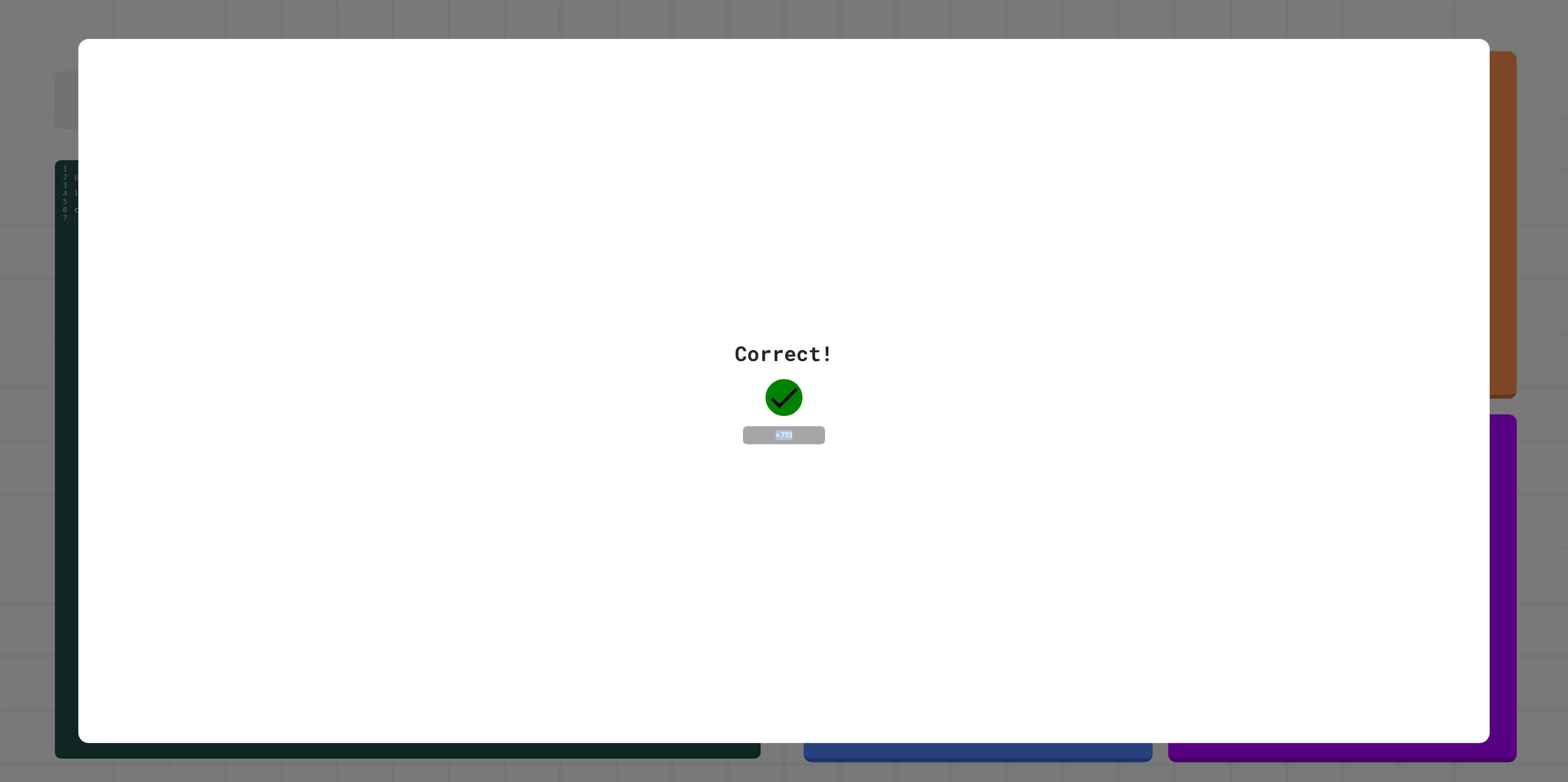
drag, startPoint x: 827, startPoint y: 422, endPoint x: 765, endPoint y: 435, distance: 63.3
click at [765, 391] on div "Correct! + 773" at bounding box center [784, 391] width 99 height 106
drag, startPoint x: 765, startPoint y: 431, endPoint x: 663, endPoint y: 385, distance: 111.9
click at [663, 385] on div "Correct! + 773" at bounding box center [784, 391] width 1412 height 106
drag, startPoint x: 61, startPoint y: 200, endPoint x: 113, endPoint y: 264, distance: 82.5
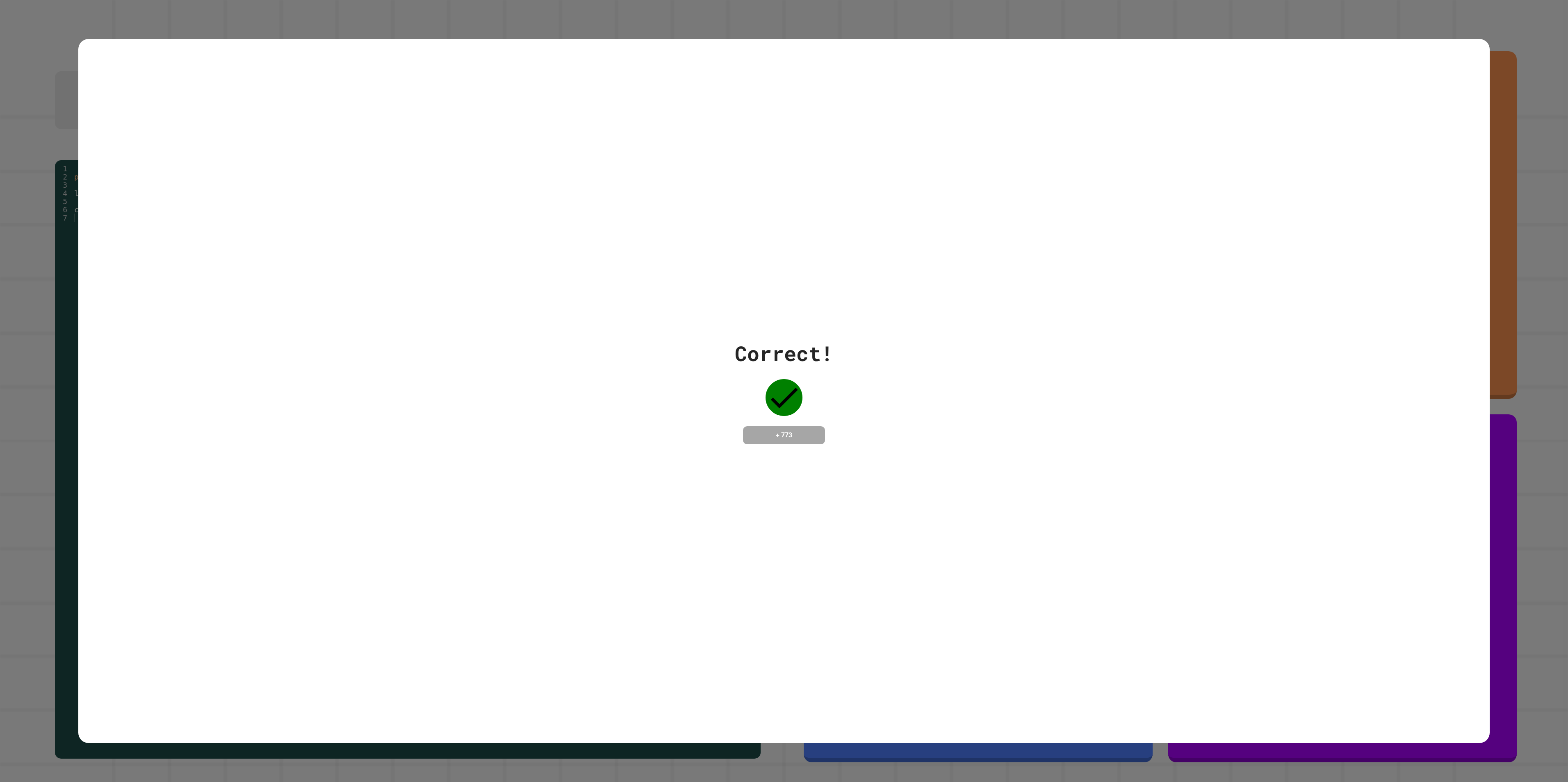
click at [113, 264] on div "Correct! + 773" at bounding box center [784, 391] width 1568 height 782
drag, startPoint x: 50, startPoint y: 248, endPoint x: 74, endPoint y: 251, distance: 24.2
click at [57, 248] on div "Correct! + 773" at bounding box center [784, 391] width 1568 height 782
click at [74, 251] on div "Correct! + 773" at bounding box center [784, 391] width 1568 height 782
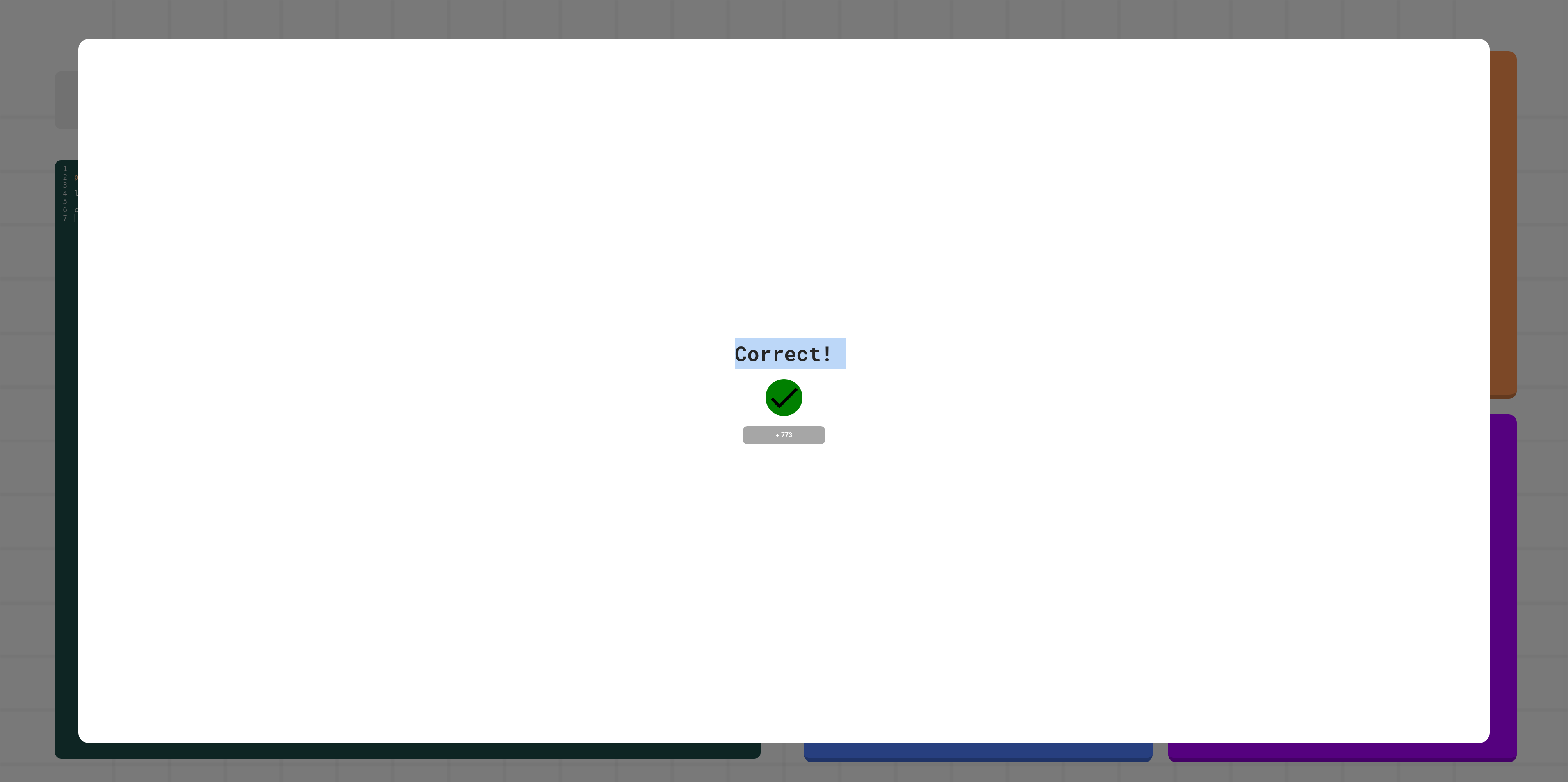
click at [74, 251] on div "Correct! + 773" at bounding box center [784, 391] width 1568 height 782
click at [60, 274] on div "Correct! + 773" at bounding box center [784, 391] width 1568 height 782
click at [58, 283] on div "Correct! + 773" at bounding box center [784, 391] width 1568 height 782
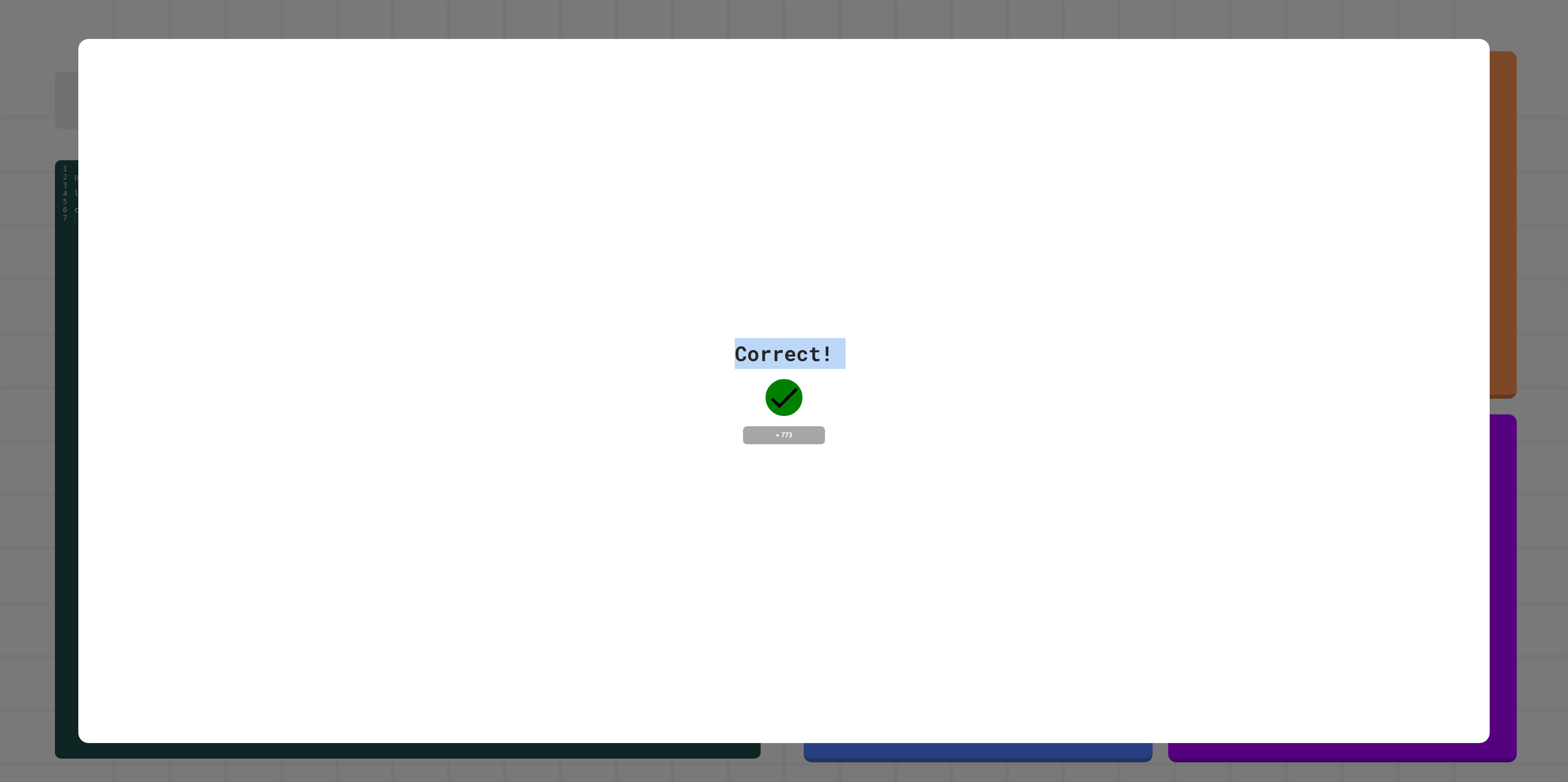
click at [57, 285] on div "Correct! + 773" at bounding box center [784, 391] width 1568 height 782
click at [236, 347] on div "Correct! + 773" at bounding box center [784, 391] width 1412 height 106
click at [242, 349] on div "Correct! + 773" at bounding box center [784, 391] width 1412 height 106
click at [276, 346] on div "Correct! + 773" at bounding box center [784, 391] width 1412 height 106
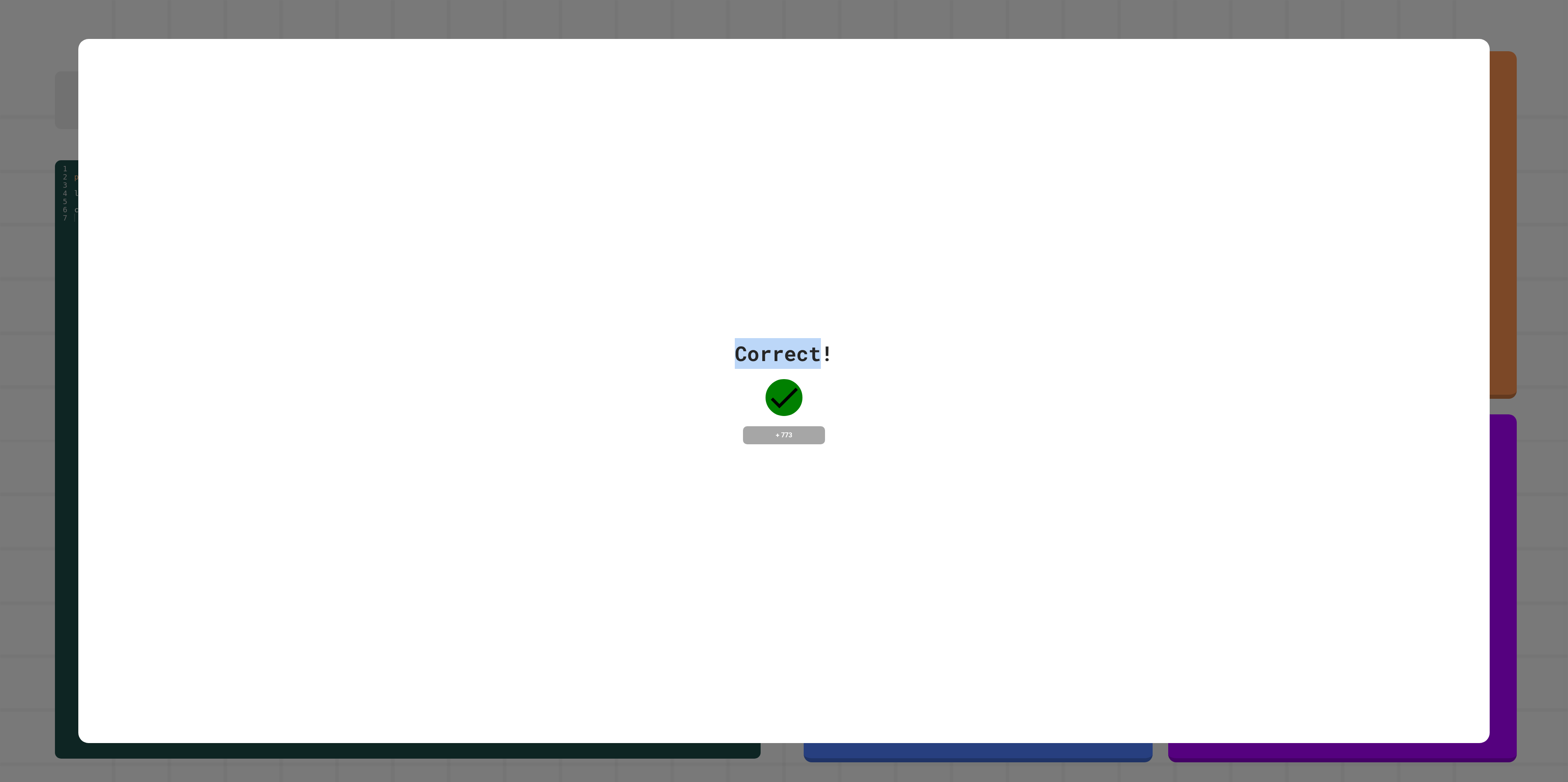
click at [276, 346] on div "Correct! + 773" at bounding box center [784, 391] width 1412 height 106
drag, startPoint x: 276, startPoint y: 346, endPoint x: 266, endPoint y: 389, distance: 44.1
click at [266, 389] on div "Correct! + 773" at bounding box center [784, 391] width 1412 height 106
click at [265, 391] on div "Correct! + 773" at bounding box center [784, 391] width 1412 height 106
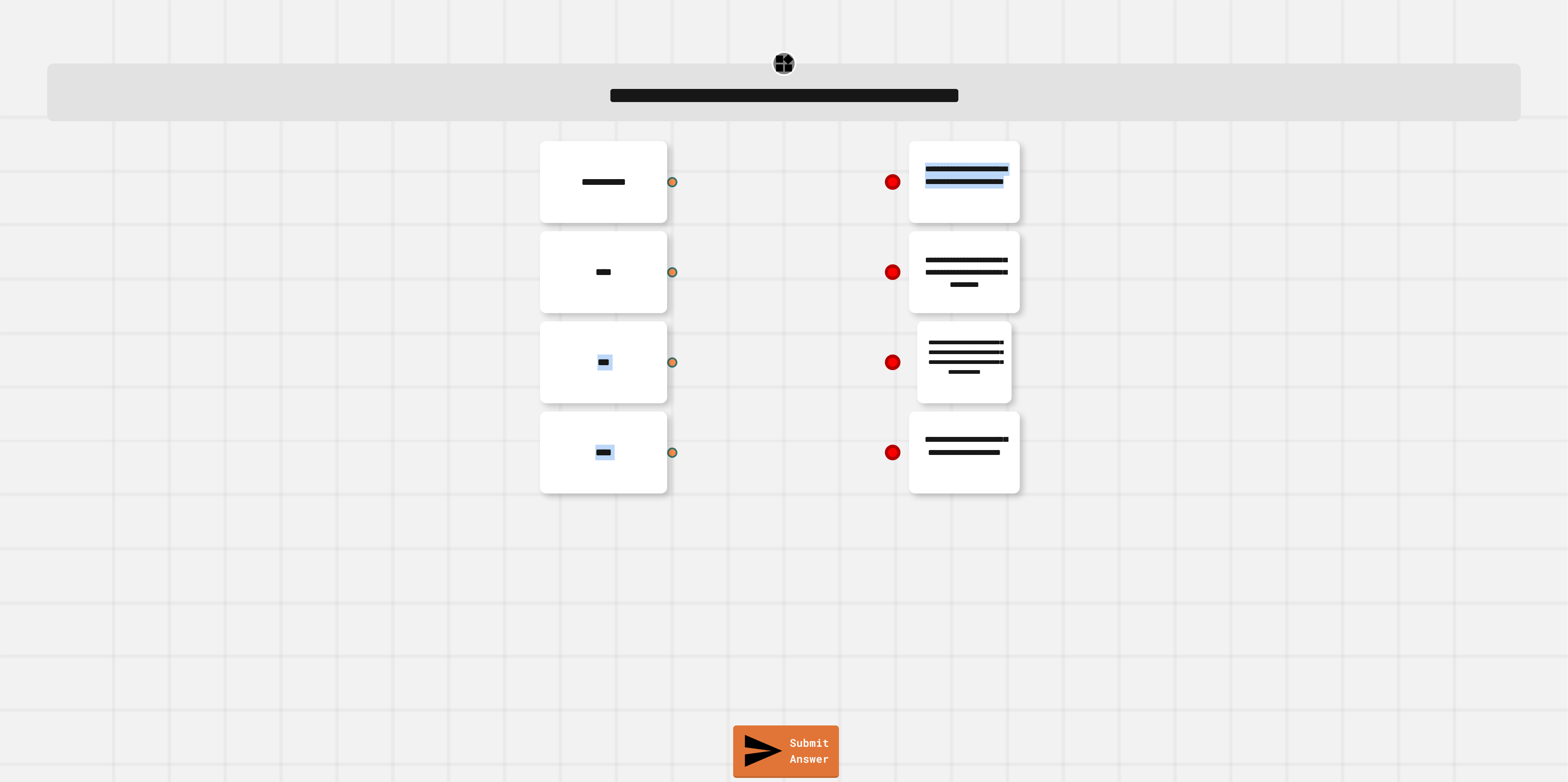
drag, startPoint x: 877, startPoint y: 272, endPoint x: 690, endPoint y: 295, distance: 188.4
click at [690, 295] on div "**********" at bounding box center [784, 317] width 492 height 361
drag, startPoint x: 690, startPoint y: 295, endPoint x: 663, endPoint y: 273, distance: 34.8
click at [667, 273] on div at bounding box center [673, 272] width 12 height 12
drag, startPoint x: 663, startPoint y: 273, endPoint x: 864, endPoint y: 253, distance: 202.0
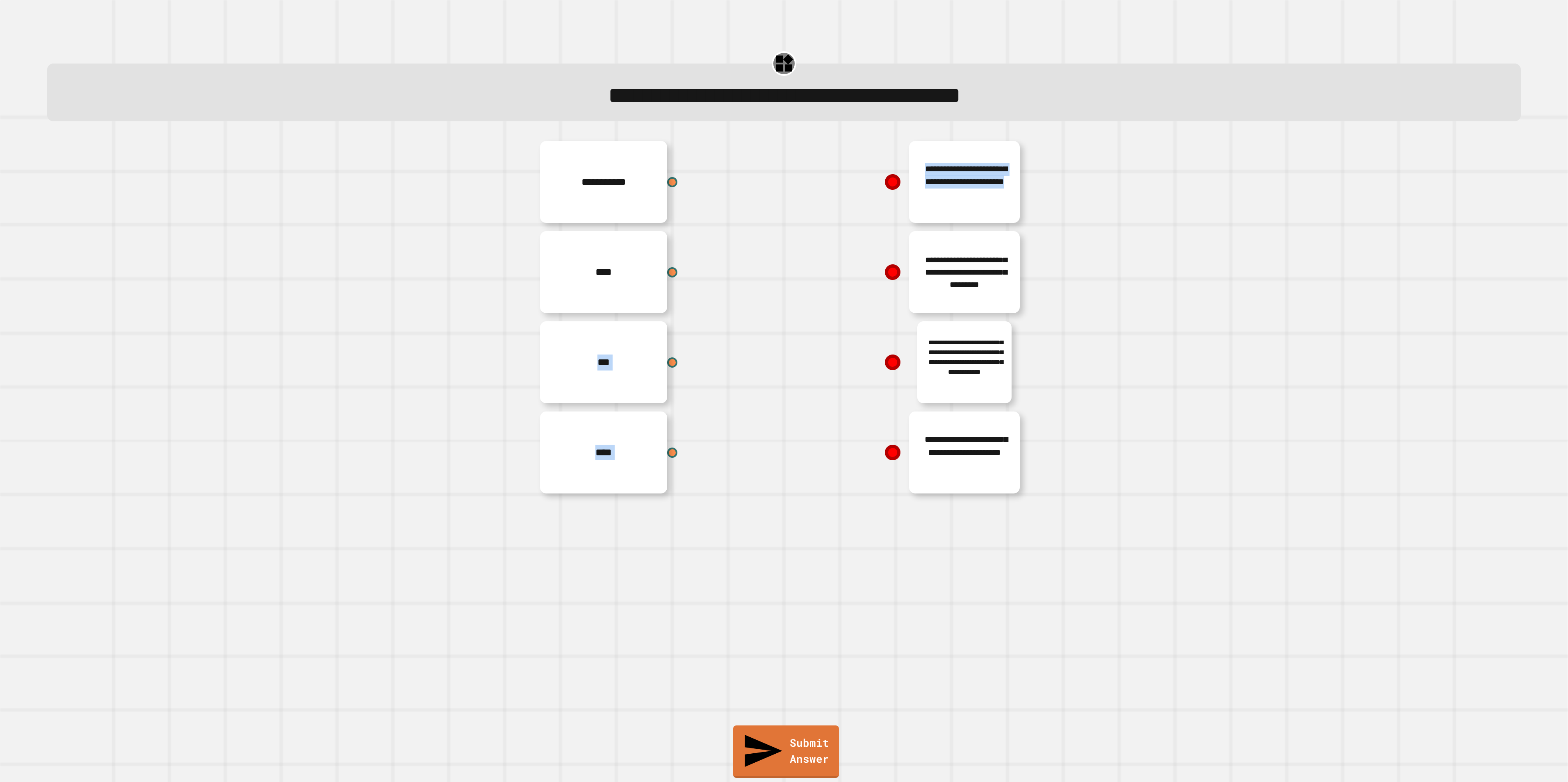
click at [783, 253] on div "**********" at bounding box center [784, 317] width 492 height 361
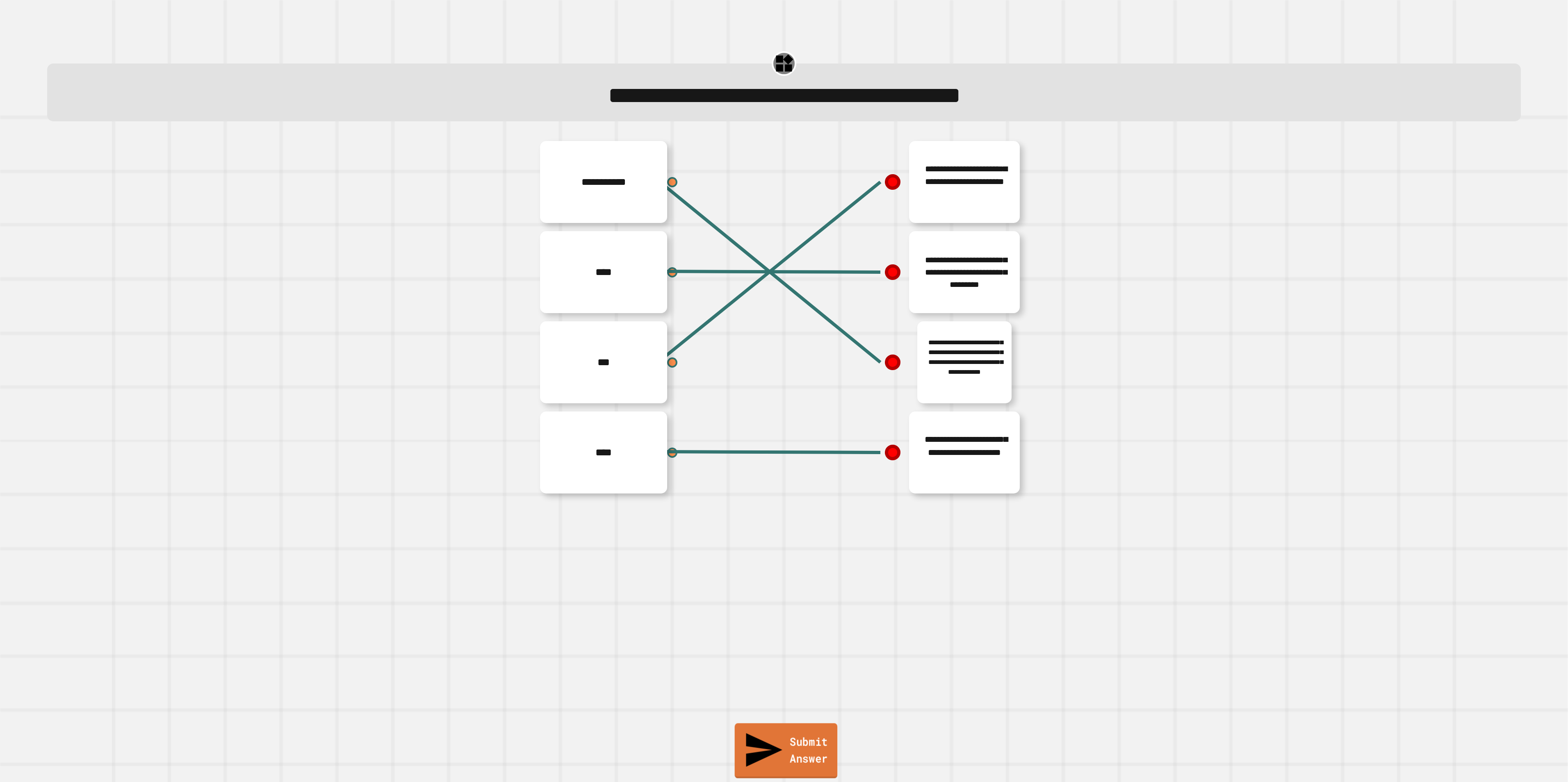
click at [781, 391] on link "Submit Answer" at bounding box center [786, 751] width 103 height 55
